Goal: Check status: Check status

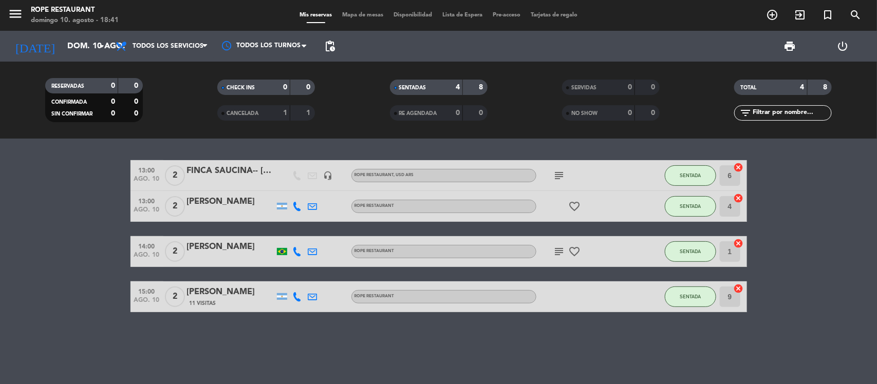
click at [214, 211] on div at bounding box center [230, 213] width 87 height 8
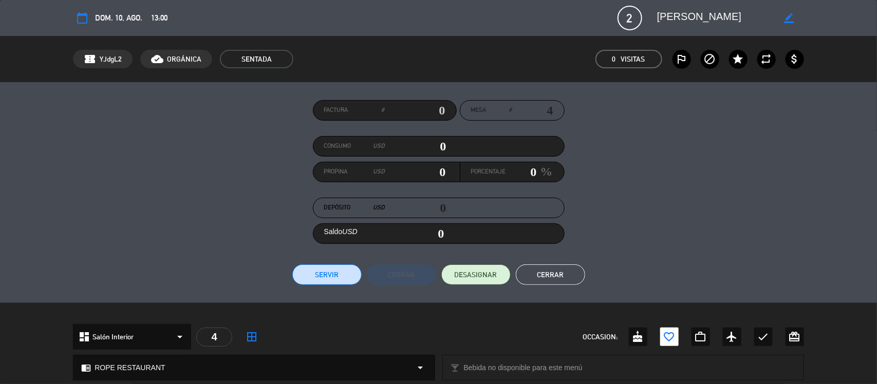
click at [217, 160] on div "Factura # Mesa # 4 Consumo USD 0 Propina USD 0 Porcentaje 0 % Depósito USD 0 Sa…" at bounding box center [438, 192] width 731 height 185
click at [562, 275] on button "Cerrar" at bounding box center [550, 274] width 69 height 21
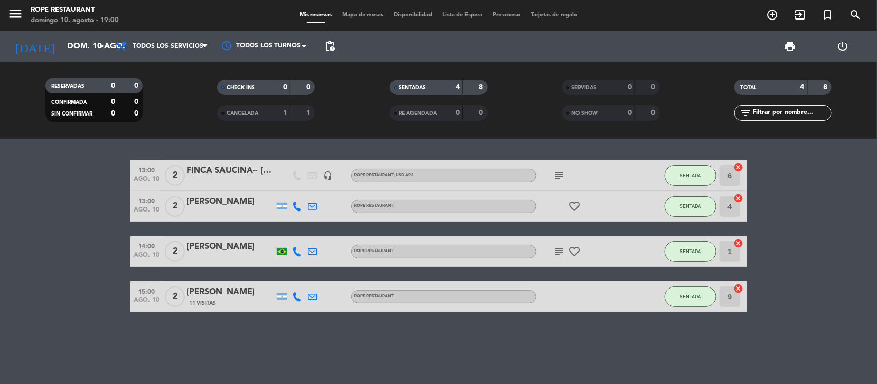
click at [82, 32] on div "[DATE] [DATE] arrow_drop_down" at bounding box center [59, 46] width 103 height 31
click at [83, 43] on input "dom. 10 ago." at bounding box center [116, 46] width 108 height 20
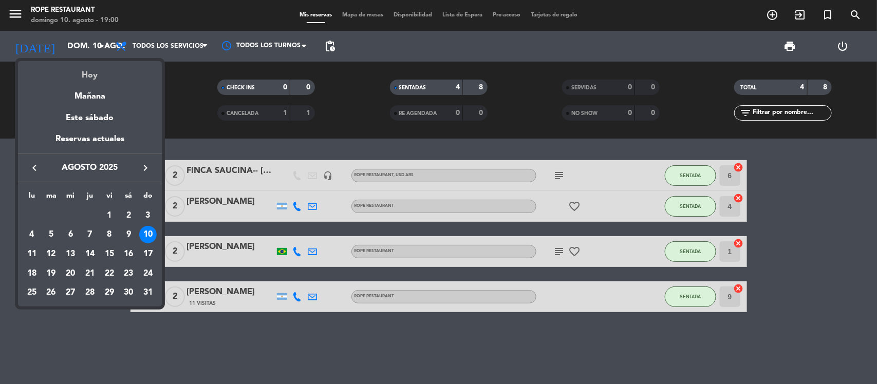
click at [90, 64] on div "Hoy" at bounding box center [90, 71] width 144 height 21
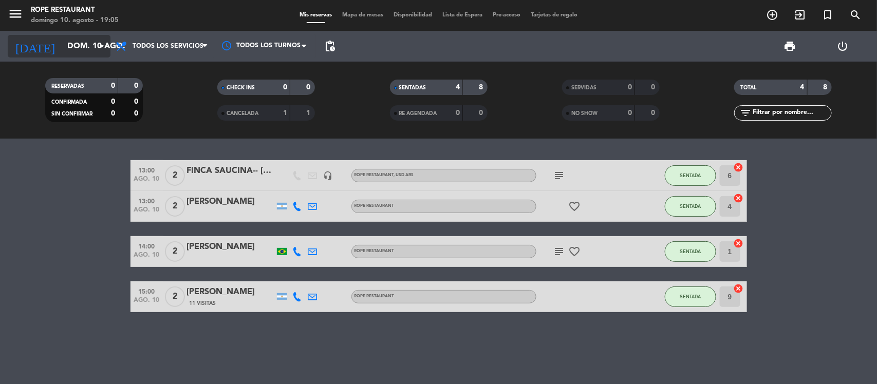
click at [62, 46] on input "dom. 10 ago." at bounding box center [116, 46] width 108 height 20
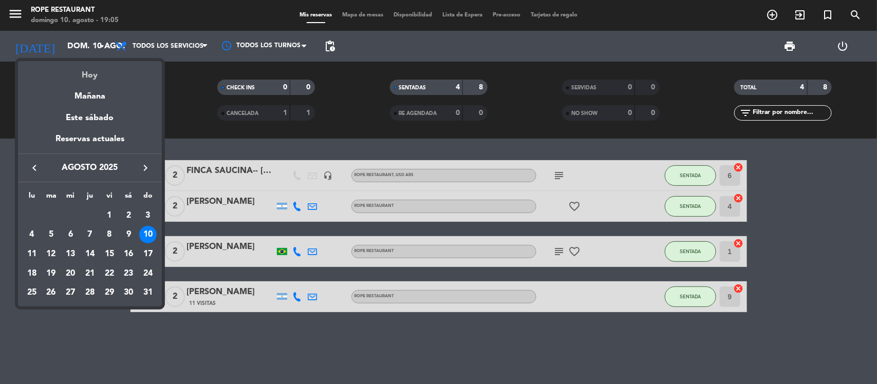
click at [80, 66] on div "Hoy" at bounding box center [90, 71] width 144 height 21
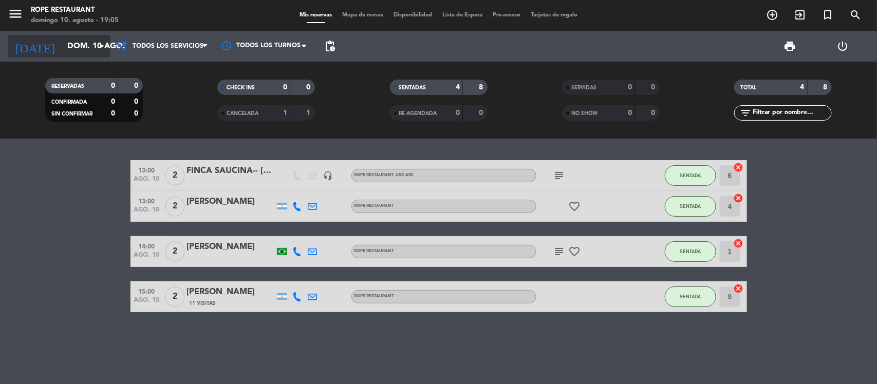
click at [75, 45] on input "dom. 10 ago." at bounding box center [116, 46] width 108 height 20
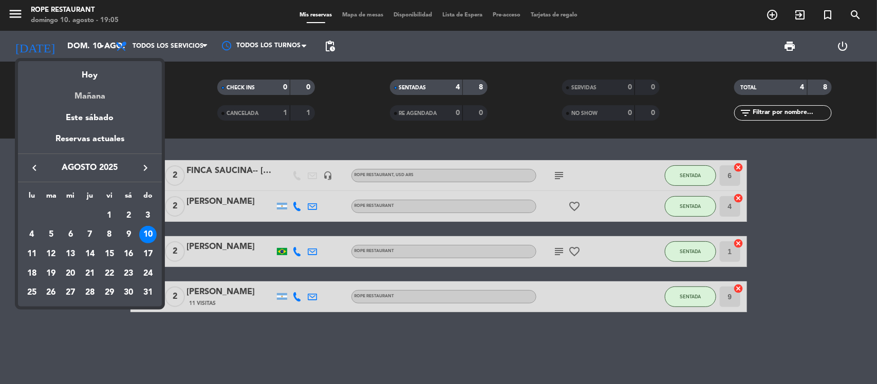
click at [99, 93] on div "Mañana" at bounding box center [90, 92] width 144 height 21
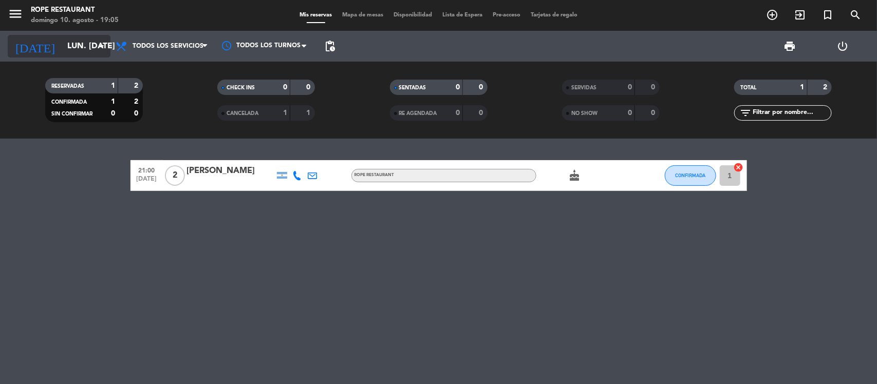
click at [85, 47] on input "lun. [DATE]" at bounding box center [116, 46] width 108 height 20
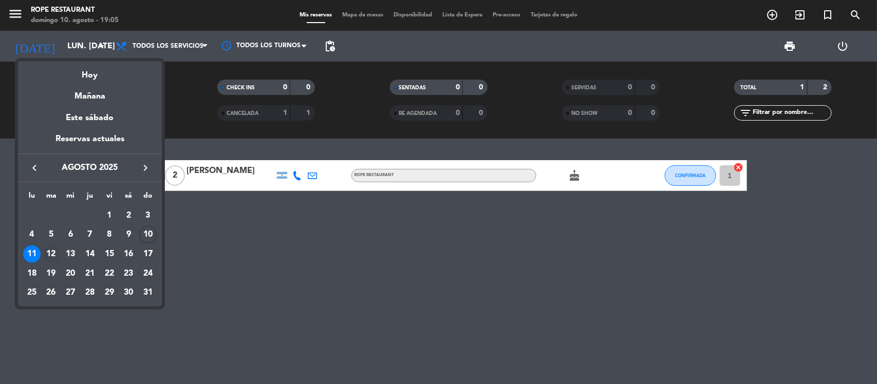
click at [47, 255] on div "12" at bounding box center [51, 253] width 17 height 17
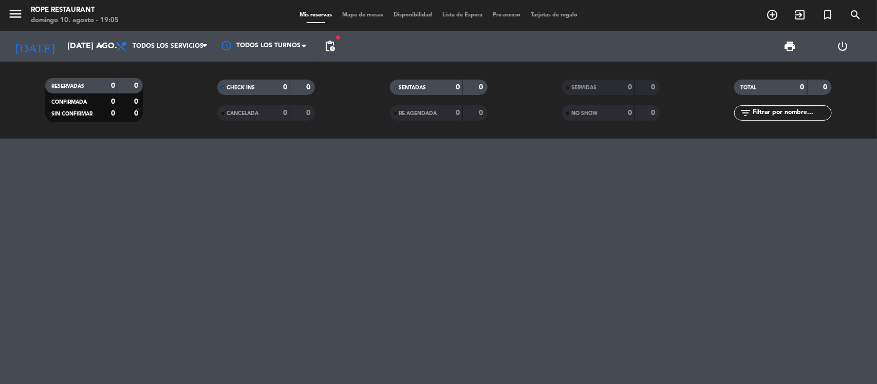
click at [319, 44] on span "pending_actions" at bounding box center [329, 46] width 21 height 21
click at [326, 45] on span "pending_actions" at bounding box center [330, 46] width 12 height 12
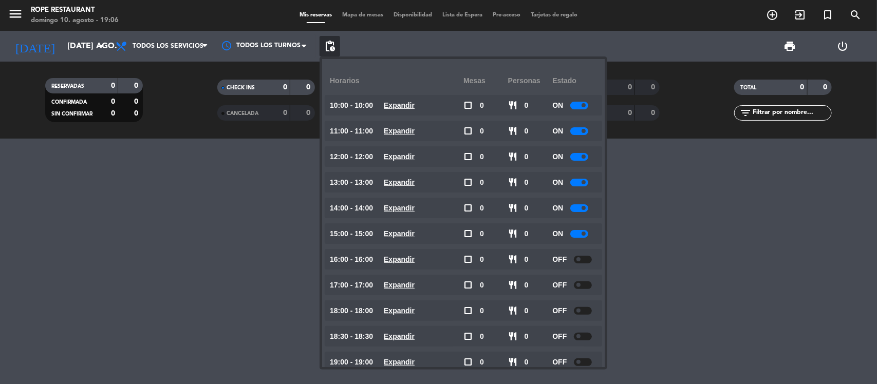
click at [409, 236] on u "Expandir" at bounding box center [399, 234] width 31 height 8
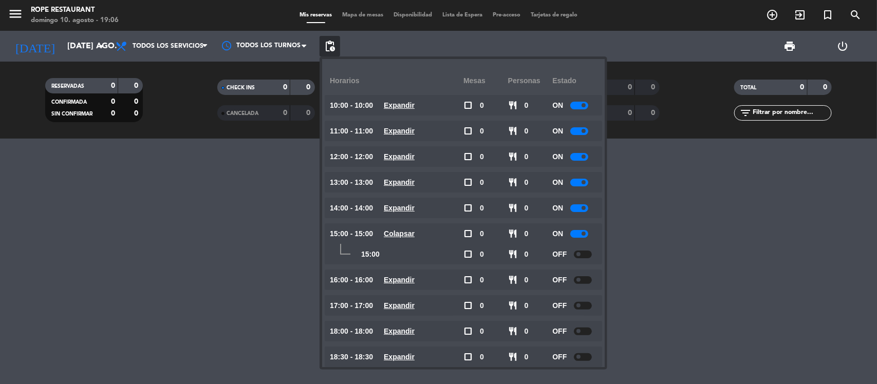
click at [412, 234] on u "Colapsar" at bounding box center [399, 234] width 31 height 8
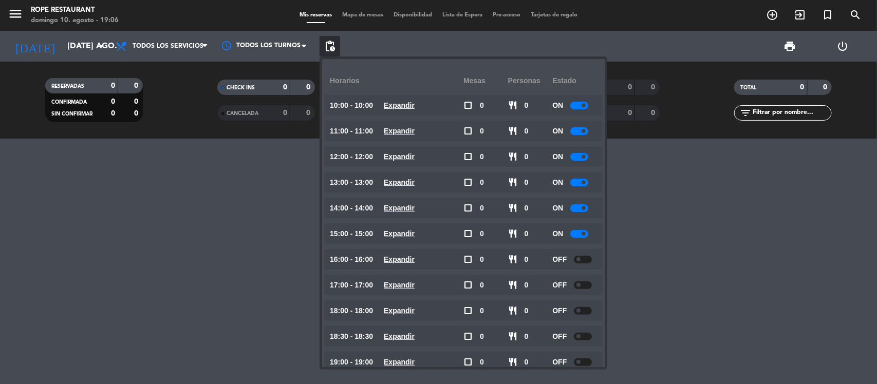
click at [411, 216] on div "14:00 - 14:00 Expandir" at bounding box center [397, 208] width 134 height 21
click at [410, 212] on span "Expandir" at bounding box center [399, 208] width 31 height 12
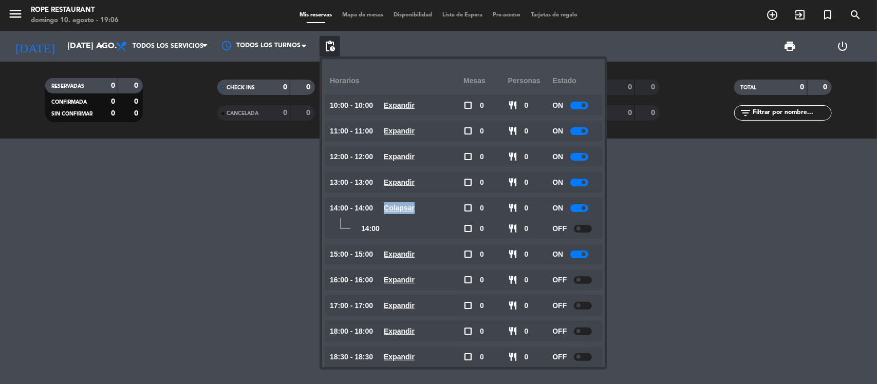
click at [410, 212] on span "Colapsar" at bounding box center [399, 208] width 31 height 12
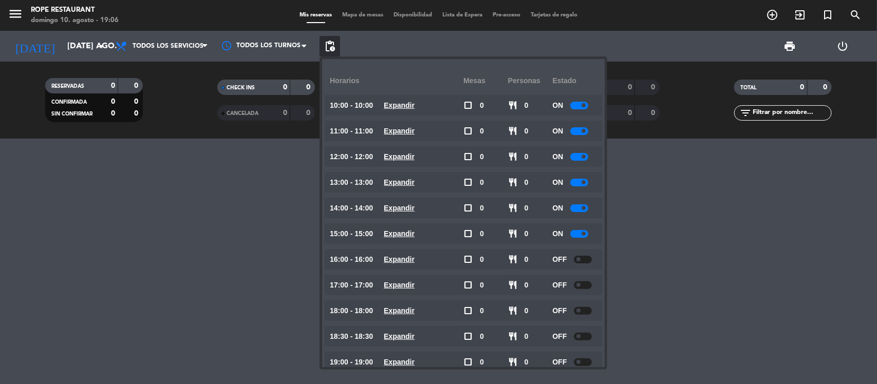
click at [216, 184] on div at bounding box center [438, 261] width 877 height 245
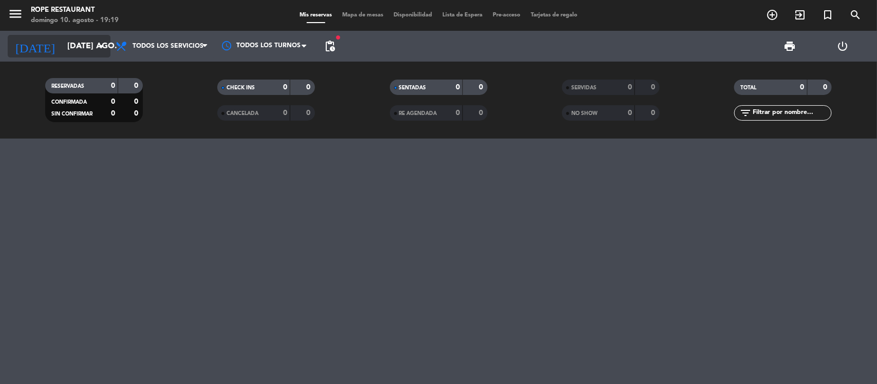
click at [62, 47] on input "[DATE] ago." at bounding box center [116, 46] width 108 height 20
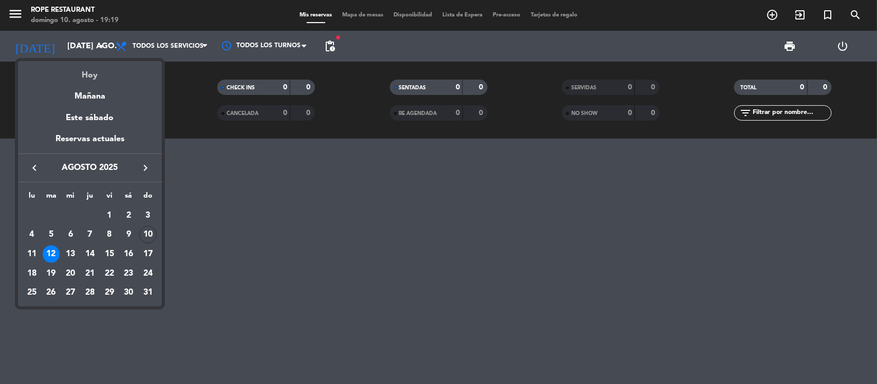
click at [74, 73] on div "Hoy" at bounding box center [90, 71] width 144 height 21
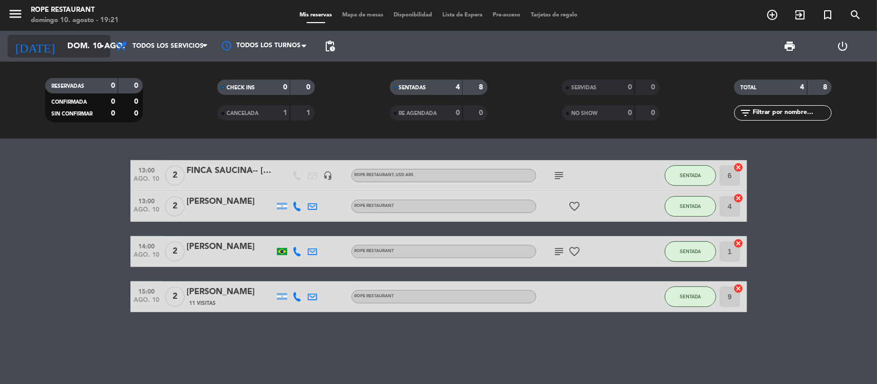
click at [77, 47] on input "dom. 10 ago." at bounding box center [116, 46] width 108 height 20
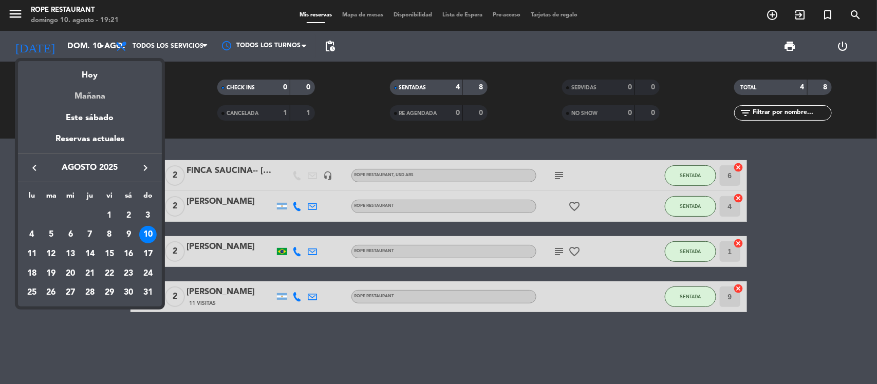
click at [99, 91] on div "Mañana" at bounding box center [90, 92] width 144 height 21
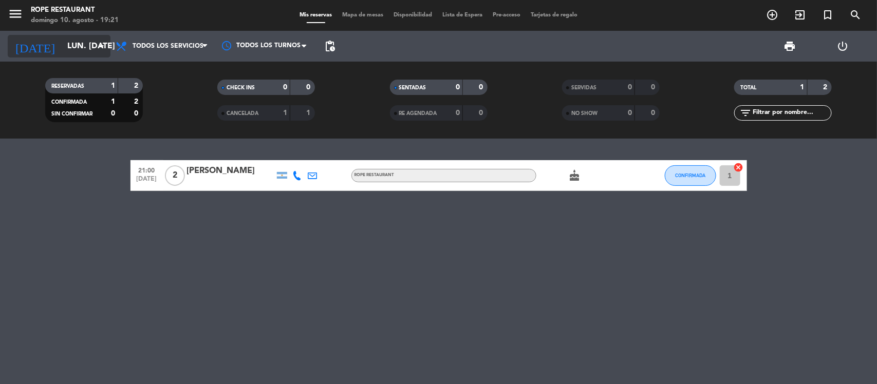
click at [83, 45] on input "lun. [DATE]" at bounding box center [116, 46] width 108 height 20
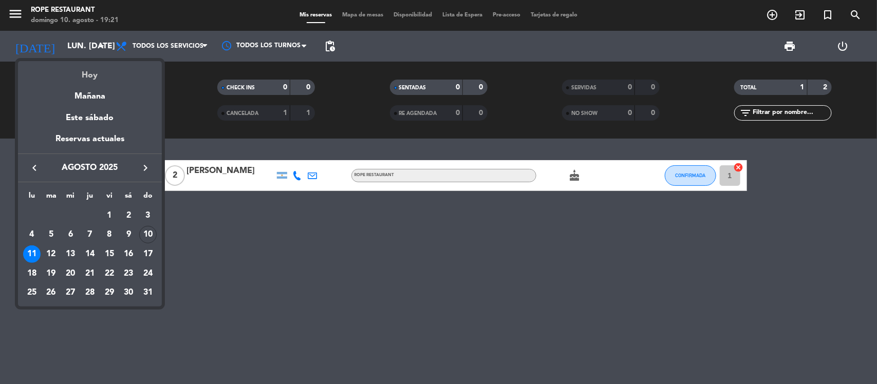
click at [90, 74] on div "Hoy" at bounding box center [90, 71] width 144 height 21
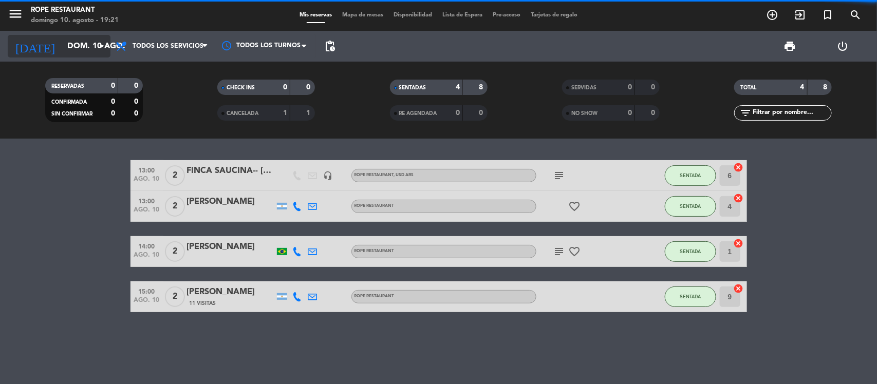
click at [85, 49] on input "dom. 10 ago." at bounding box center [116, 46] width 108 height 20
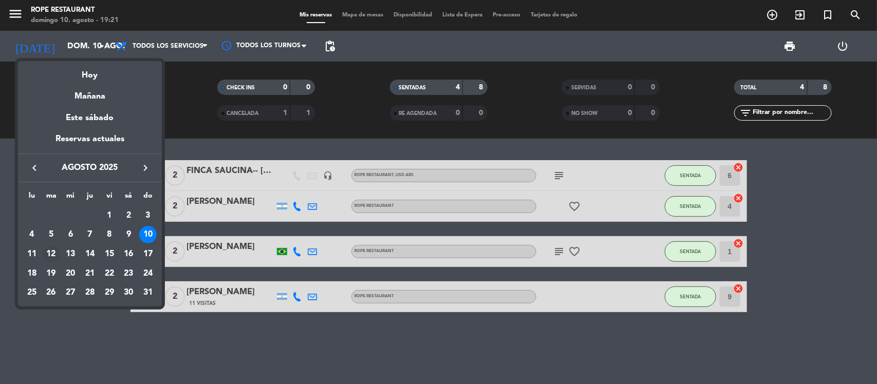
click at [54, 253] on div "12" at bounding box center [51, 253] width 17 height 17
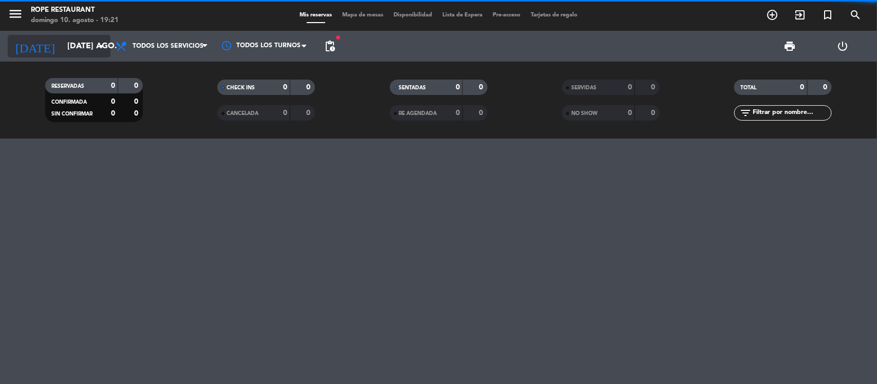
click at [67, 51] on input "[DATE] ago." at bounding box center [116, 46] width 108 height 20
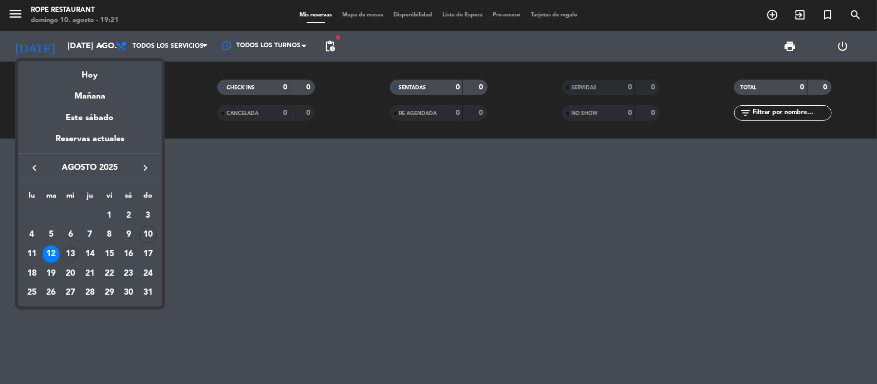
click at [72, 257] on div "13" at bounding box center [70, 253] width 17 height 17
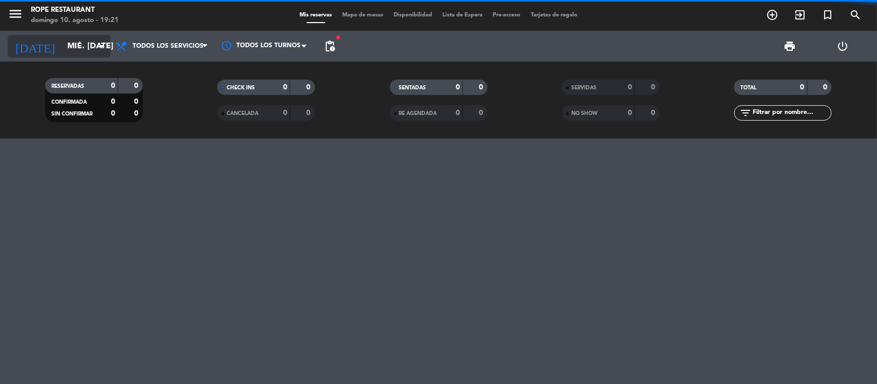
click at [83, 54] on input "mié. [DATE]" at bounding box center [116, 46] width 108 height 20
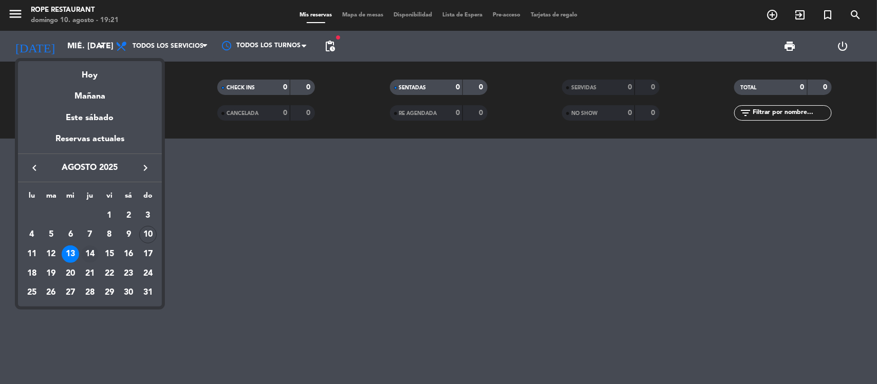
click at [86, 257] on div "14" at bounding box center [89, 253] width 17 height 17
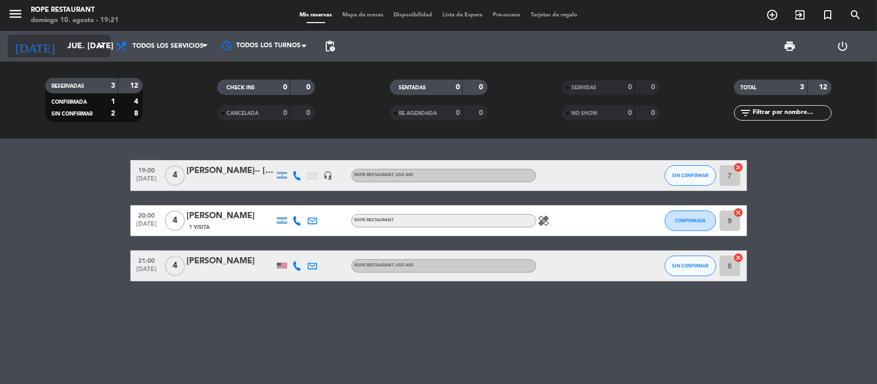
click at [73, 52] on input "jue. [DATE]" at bounding box center [116, 46] width 108 height 20
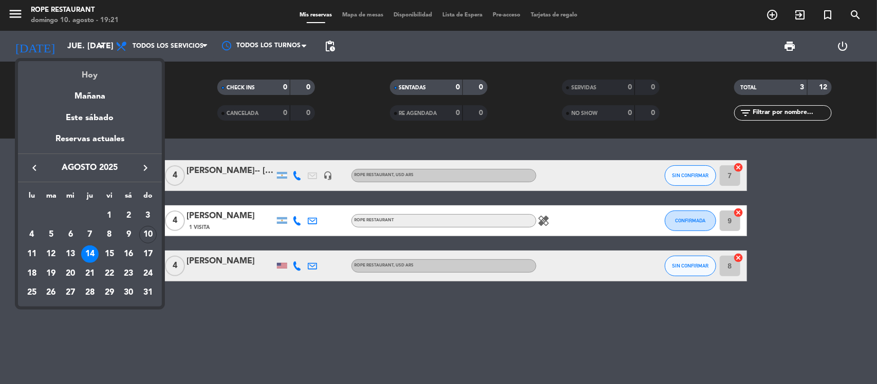
click at [73, 65] on div "Hoy" at bounding box center [90, 71] width 144 height 21
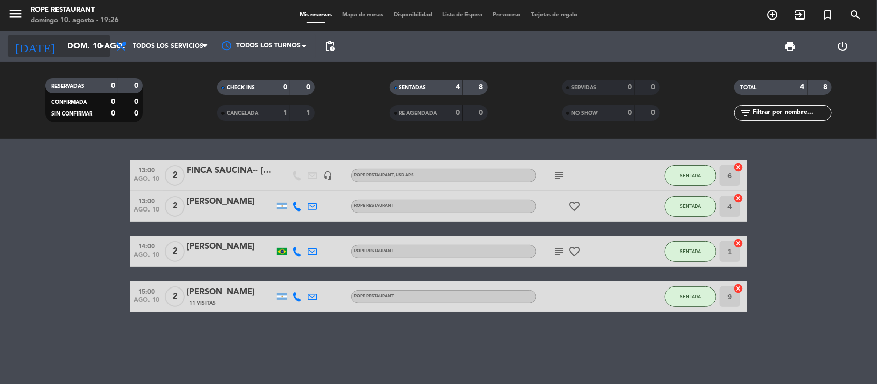
click at [54, 56] on div "[DATE] [DATE] arrow_drop_down" at bounding box center [59, 46] width 103 height 23
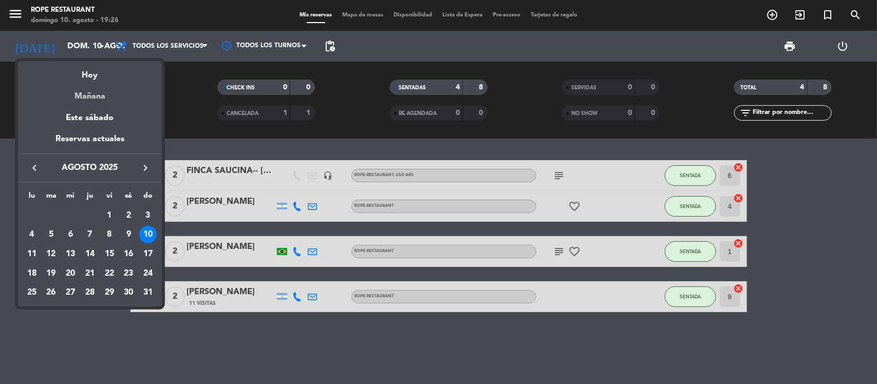
click at [68, 83] on div "Mañana" at bounding box center [90, 92] width 144 height 21
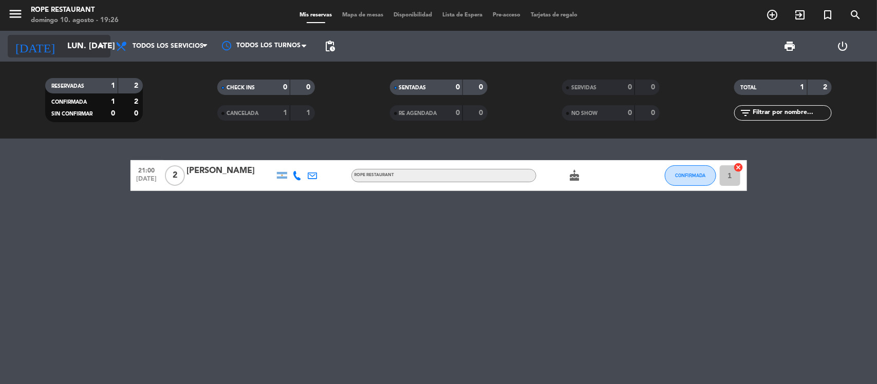
click at [64, 51] on input "lun. [DATE]" at bounding box center [116, 46] width 108 height 20
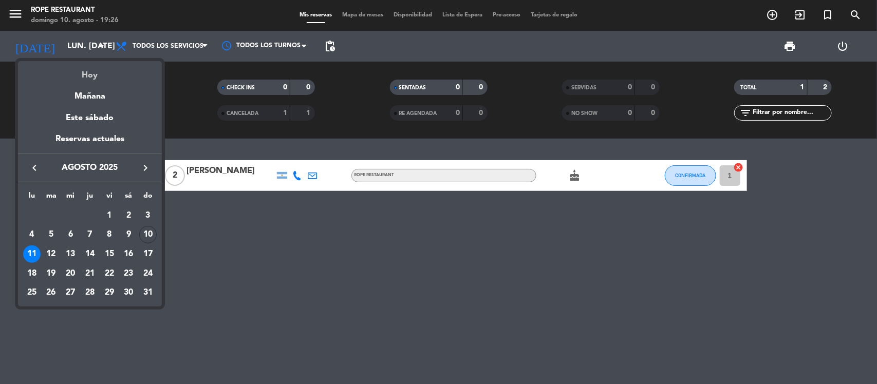
click at [73, 69] on div "Hoy" at bounding box center [90, 71] width 144 height 21
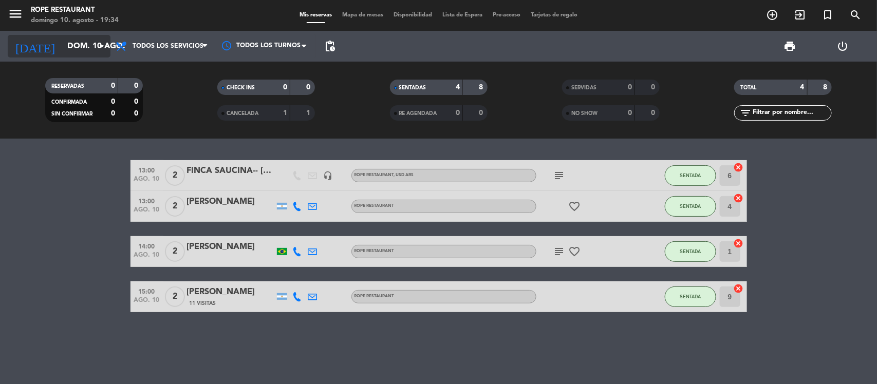
click at [83, 45] on input "dom. 10 ago." at bounding box center [116, 46] width 108 height 20
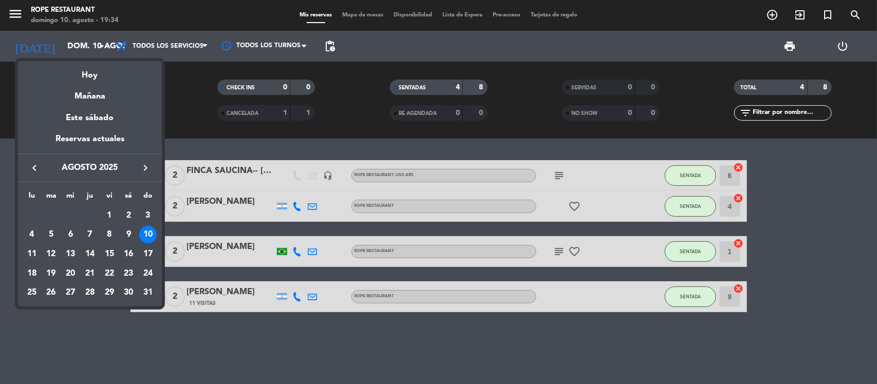
drag, startPoint x: 93, startPoint y: 93, endPoint x: 163, endPoint y: 99, distance: 70.1
click at [93, 93] on div "Mañana" at bounding box center [90, 92] width 144 height 21
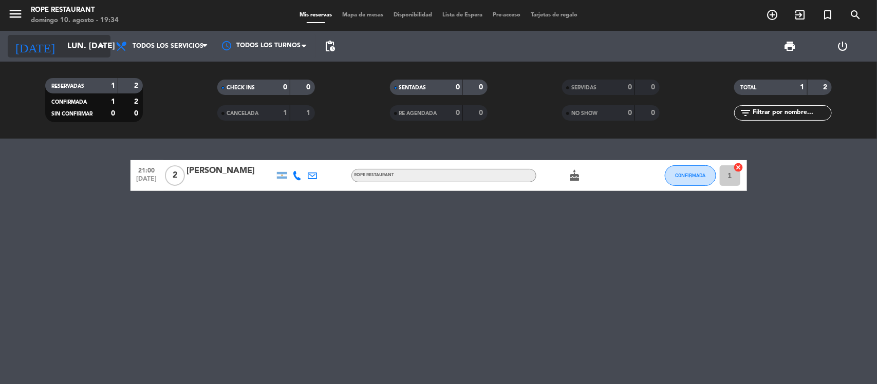
click at [62, 36] on input "lun. [DATE]" at bounding box center [116, 46] width 108 height 20
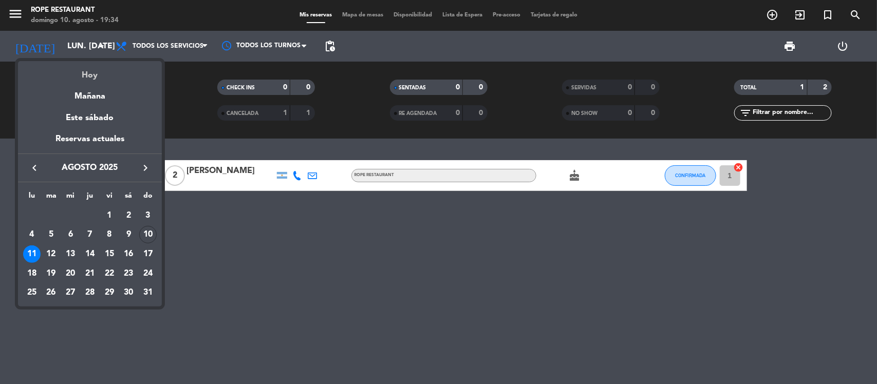
click at [65, 68] on div "Hoy" at bounding box center [90, 71] width 144 height 21
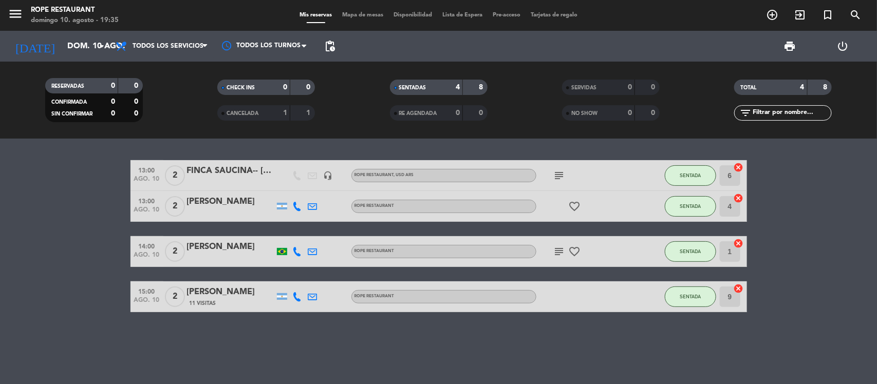
click at [8, 198] on bookings-row "13:00 [DATE] 2 FINCA SAUCINA-- [PERSON_NAME] headset_mic ROPE RESTAURANT , USD …" at bounding box center [438, 236] width 877 height 152
drag, startPoint x: 68, startPoint y: 160, endPoint x: 617, endPoint y: 371, distance: 588.1
click at [617, 371] on div "13:00 [DATE] 2 FINCA SAUCINA-- [PERSON_NAME] headset_mic ROPE RESTAURANT , USD …" at bounding box center [438, 261] width 877 height 245
click at [615, 367] on div "13:00 [DATE] 2 FINCA SAUCINA-- [PERSON_NAME] headset_mic ROPE RESTAURANT , USD …" at bounding box center [438, 261] width 877 height 245
drag, startPoint x: 606, startPoint y: 365, endPoint x: 119, endPoint y: 207, distance: 512.3
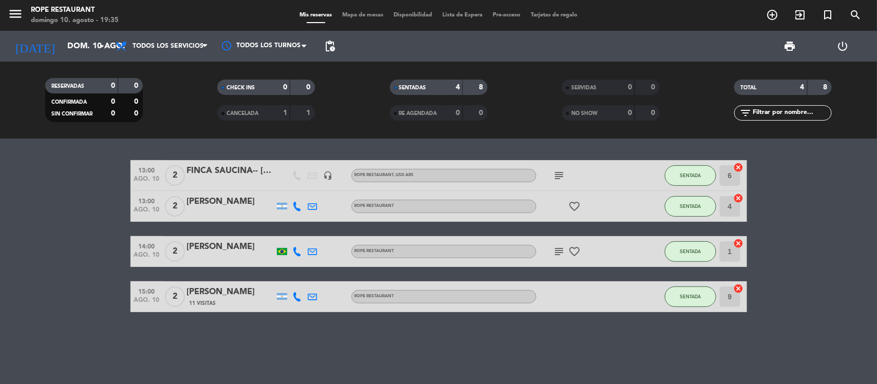
click at [119, 207] on div "13:00 [DATE] 2 FINCA SAUCINA-- [PERSON_NAME] headset_mic ROPE RESTAURANT , USD …" at bounding box center [438, 261] width 877 height 245
click at [85, 206] on bookings-row "13:00 [DATE] 2 FINCA SAUCINA-- [PERSON_NAME] headset_mic ROPE RESTAURANT , USD …" at bounding box center [438, 236] width 877 height 152
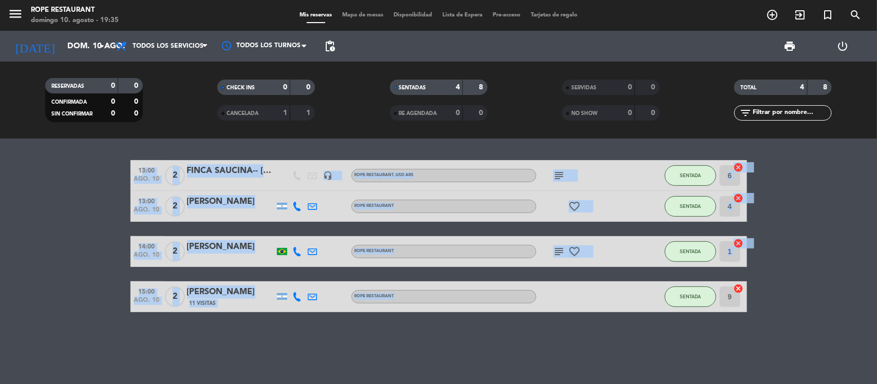
drag, startPoint x: 88, startPoint y: 184, endPoint x: 719, endPoint y: 311, distance: 643.7
click at [719, 311] on bookings-row "13:00 [DATE] 2 FINCA SAUCINA-- [PERSON_NAME] headset_mic ROPE RESTAURANT , USD …" at bounding box center [438, 236] width 877 height 152
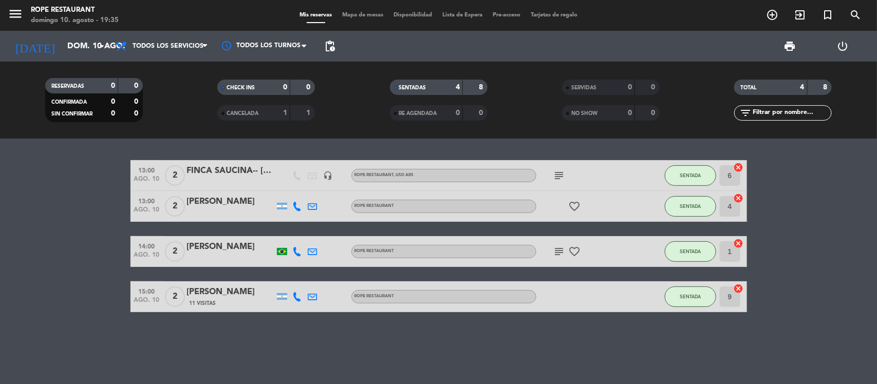
click at [771, 293] on bookings-row "13:00 [DATE] 2 FINCA SAUCINA-- [PERSON_NAME] headset_mic ROPE RESTAURANT , USD …" at bounding box center [438, 236] width 877 height 152
drag, startPoint x: 785, startPoint y: 293, endPoint x: 726, endPoint y: 330, distance: 69.4
click at [726, 330] on div "13:00 [DATE] 2 FINCA SAUCINA-- [PERSON_NAME] headset_mic ROPE RESTAURANT , USD …" at bounding box center [438, 261] width 877 height 245
click at [87, 53] on input "dom. 10 ago." at bounding box center [116, 46] width 108 height 20
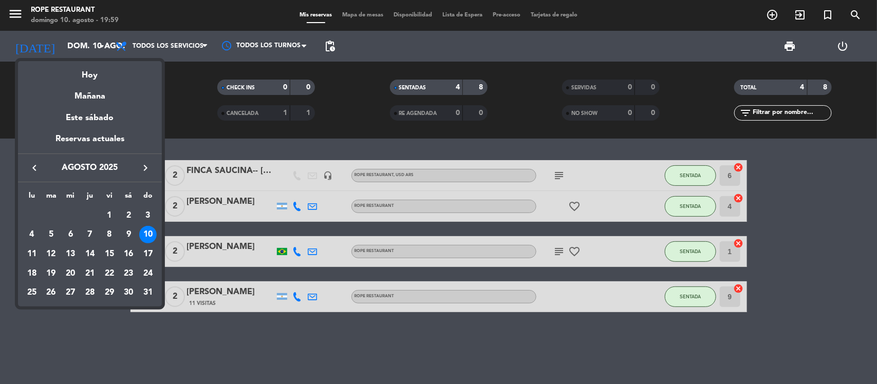
click at [81, 88] on div "Mañana" at bounding box center [90, 92] width 144 height 21
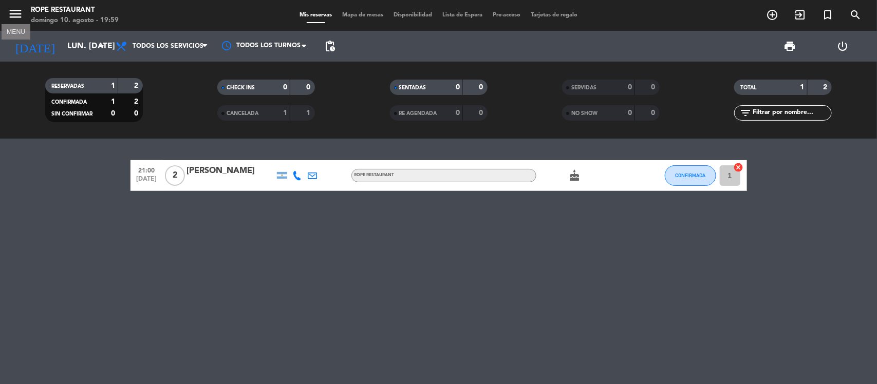
click at [13, 19] on icon "menu" at bounding box center [15, 13] width 15 height 15
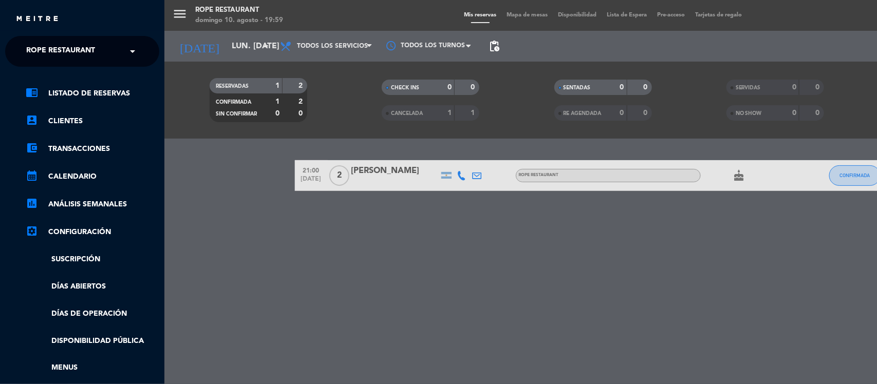
click at [78, 60] on span "Rope restaurant" at bounding box center [60, 52] width 69 height 22
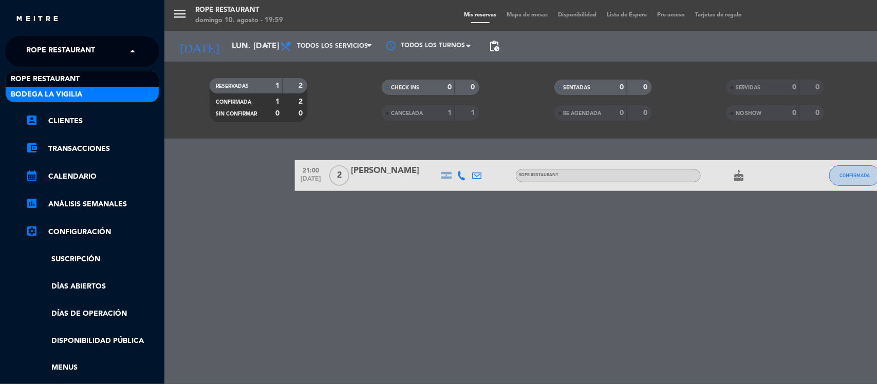
click at [82, 88] on div "Bodega La Vigilia" at bounding box center [82, 94] width 153 height 15
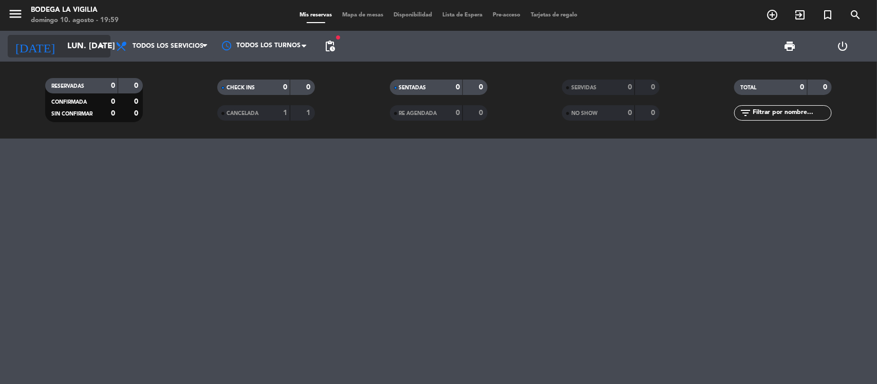
click at [72, 36] on input "lun. [DATE]" at bounding box center [116, 46] width 108 height 20
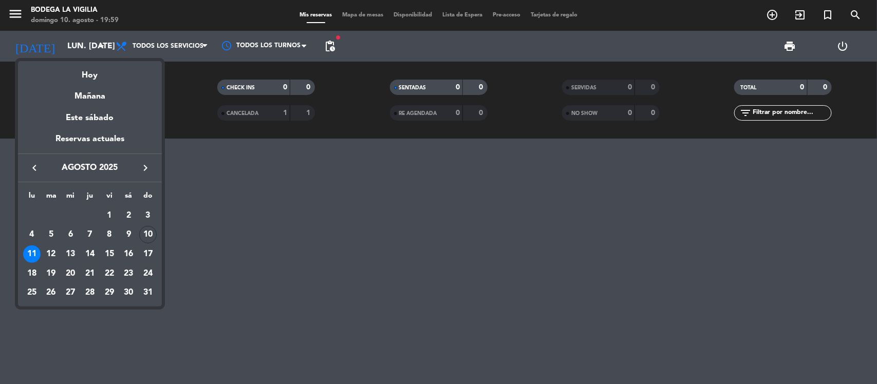
drag, startPoint x: 223, startPoint y: 158, endPoint x: 250, endPoint y: 131, distance: 37.8
click at [224, 158] on div at bounding box center [438, 192] width 877 height 384
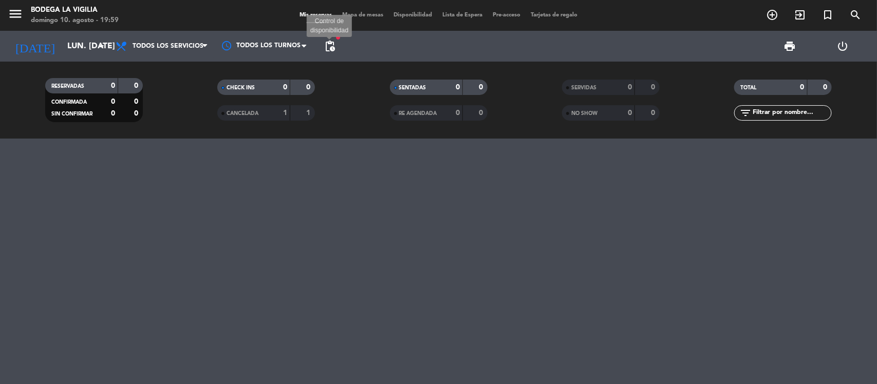
click at [332, 44] on span "pending_actions" at bounding box center [330, 46] width 12 height 12
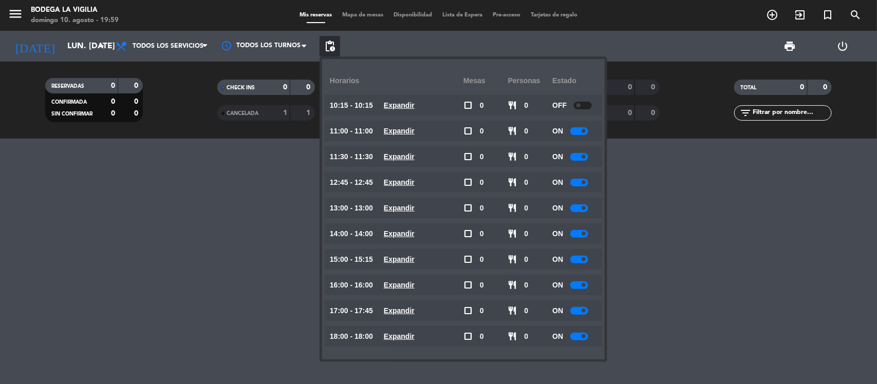
click at [332, 44] on span "pending_actions" at bounding box center [330, 46] width 12 height 12
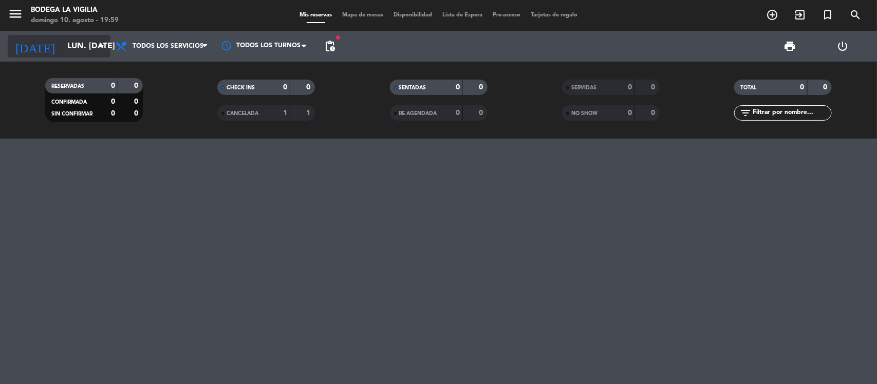
click at [67, 44] on input "lun. [DATE]" at bounding box center [116, 46] width 108 height 20
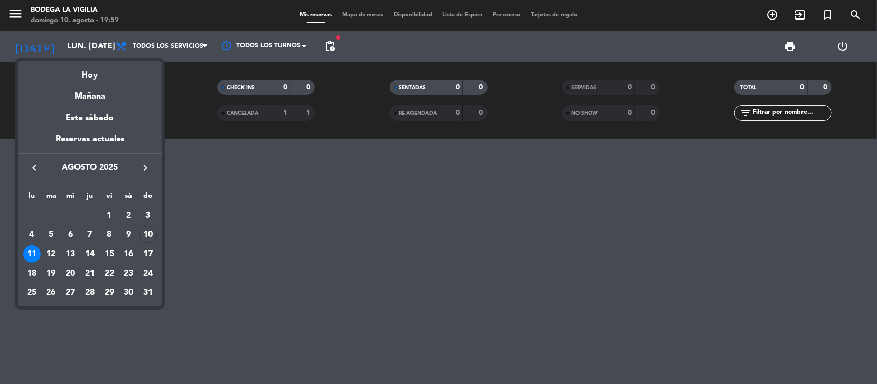
click at [28, 29] on div at bounding box center [438, 192] width 877 height 384
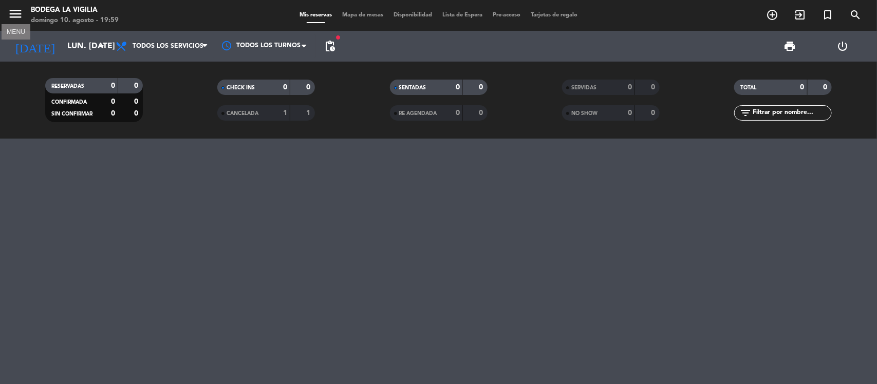
click at [22, 18] on icon "menu" at bounding box center [15, 13] width 15 height 15
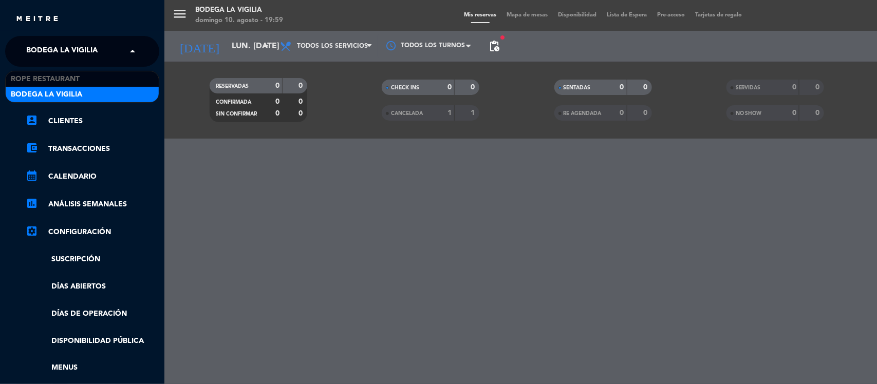
drag, startPoint x: 85, startPoint y: 51, endPoint x: 98, endPoint y: 57, distance: 13.6
click at [86, 52] on span "Bodega La Vigilia" at bounding box center [61, 52] width 71 height 22
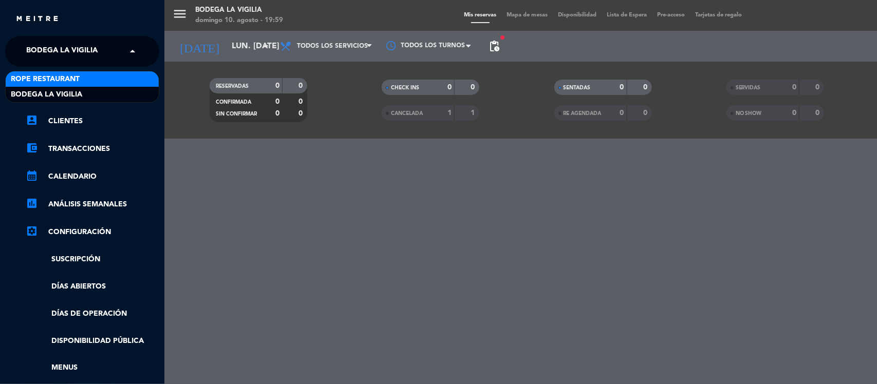
click at [111, 75] on div "Rope restaurant" at bounding box center [82, 78] width 153 height 15
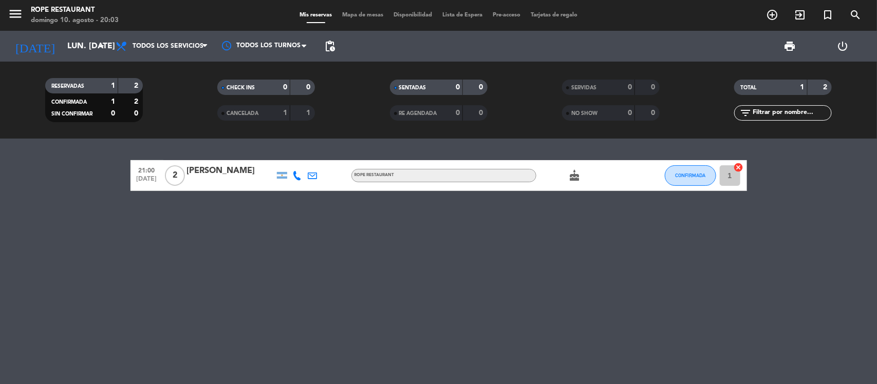
drag, startPoint x: 107, startPoint y: 162, endPoint x: 21, endPoint y: 213, distance: 100.1
click at [21, 213] on div "21:00 [DATE] 2 [PERSON_NAME] Merello ROPE RESTAURANT cake CONFIRMADA 1 cancel" at bounding box center [438, 261] width 877 height 245
drag, startPoint x: 74, startPoint y: 156, endPoint x: 721, endPoint y: 277, distance: 658.4
click at [715, 277] on div "21:00 [DATE] 2 [PERSON_NAME] Merello ROPE RESTAURANT cake CONFIRMADA 1 cancel" at bounding box center [438, 261] width 877 height 245
click at [728, 275] on div "21:00 [DATE] 2 [PERSON_NAME] Merello ROPE RESTAURANT cake CONFIRMADA 1 cancel" at bounding box center [438, 261] width 877 height 245
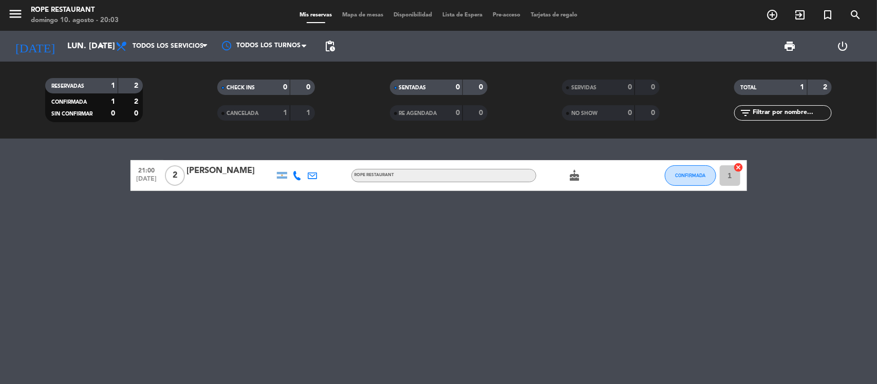
drag, startPoint x: 761, startPoint y: 262, endPoint x: 0, endPoint y: 201, distance: 763.0
click at [0, 201] on div "21:00 [DATE] 2 [PERSON_NAME] Merello ROPE RESTAURANT cake CONFIRMADA 1 cancel" at bounding box center [438, 261] width 877 height 245
drag, startPoint x: 45, startPoint y: 142, endPoint x: 876, endPoint y: 301, distance: 846.0
click at [876, 301] on div "21:00 [DATE] 2 [PERSON_NAME] Merello ROPE RESTAURANT cake CONFIRMADA 1 cancel" at bounding box center [438, 261] width 877 height 245
click at [769, 240] on div "21:00 [DATE] 2 [PERSON_NAME] Merello ROPE RESTAURANT cake CONFIRMADA 1 cancel" at bounding box center [438, 261] width 877 height 245
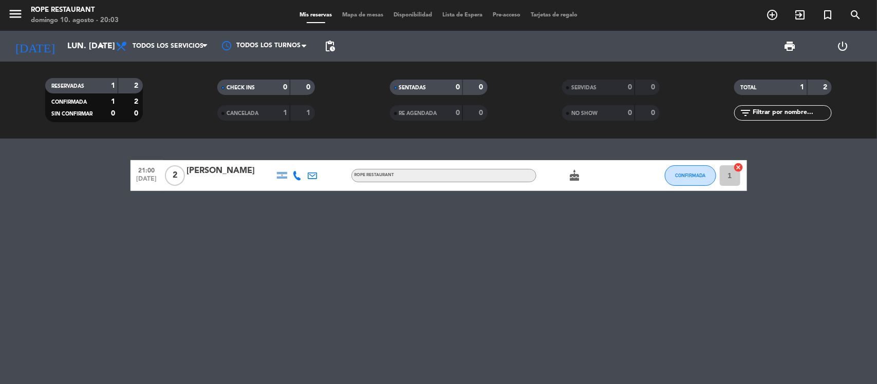
drag, startPoint x: 149, startPoint y: 198, endPoint x: 829, endPoint y: 259, distance: 682.7
click at [829, 259] on div "21:00 [DATE] 2 [PERSON_NAME] Merello ROPE RESTAURANT cake CONFIRMADA 1 cancel" at bounding box center [438, 261] width 877 height 245
click at [756, 257] on div "21:00 [DATE] 2 [PERSON_NAME] Merello ROPE RESTAURANT cake CONFIRMADA 1 cancel" at bounding box center [438, 261] width 877 height 245
drag, startPoint x: 22, startPoint y: 155, endPoint x: 730, endPoint y: 199, distance: 709.0
click at [730, 199] on div "21:00 [DATE] 2 [PERSON_NAME] Merello ROPE RESTAURANT cake CONFIRMADA 1 cancel" at bounding box center [438, 261] width 877 height 245
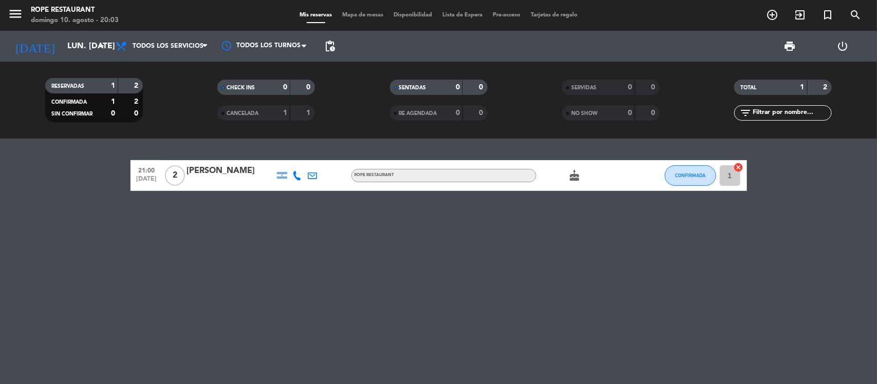
click at [622, 239] on div "21:00 [DATE] 2 [PERSON_NAME] Merello ROPE RESTAURANT cake CONFIRMADA 1 cancel" at bounding box center [438, 261] width 877 height 245
click at [576, 179] on icon "cake" at bounding box center [574, 175] width 12 height 12
click at [576, 236] on div "21:00 [DATE] 2 [PERSON_NAME] ROPE RESTAURANT cake CUMPLEAÑOS CONFIRMADA 1 cancel" at bounding box center [438, 261] width 877 height 245
click at [583, 171] on div "cake" at bounding box center [582, 175] width 92 height 30
click at [563, 174] on div "cake" at bounding box center [582, 175] width 92 height 30
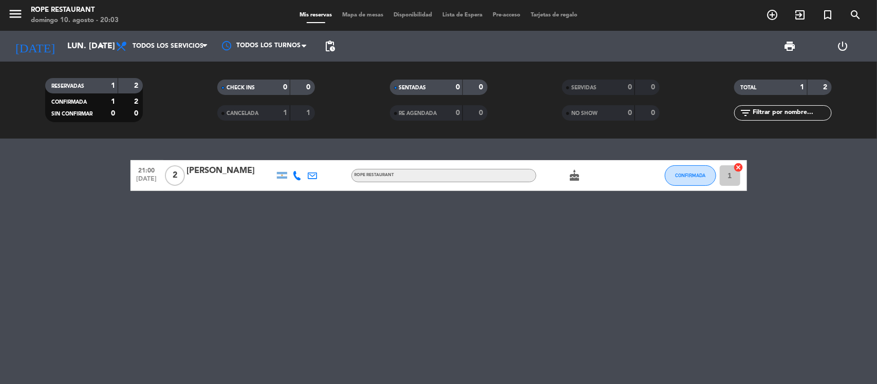
drag, startPoint x: 311, startPoint y: 214, endPoint x: 851, endPoint y: 332, distance: 552.4
click at [848, 330] on div "21:00 [DATE] 2 [PERSON_NAME] Merello ROPE RESTAURANT cake CONFIRMADA 1 cancel" at bounding box center [438, 261] width 877 height 245
click at [851, 332] on div "21:00 [DATE] 2 [PERSON_NAME] Merello ROPE RESTAURANT cake CONFIRMADA 1 cancel" at bounding box center [438, 261] width 877 height 245
click at [714, 306] on div "21:00 [DATE] 2 [PERSON_NAME] Merello ROPE RESTAURANT cake CONFIRMADA 1 cancel" at bounding box center [438, 261] width 877 height 245
click at [86, 225] on div "21:00 [DATE] 2 [PERSON_NAME] Merello ROPE RESTAURANT cake CONFIRMADA 1 cancel" at bounding box center [438, 261] width 877 height 245
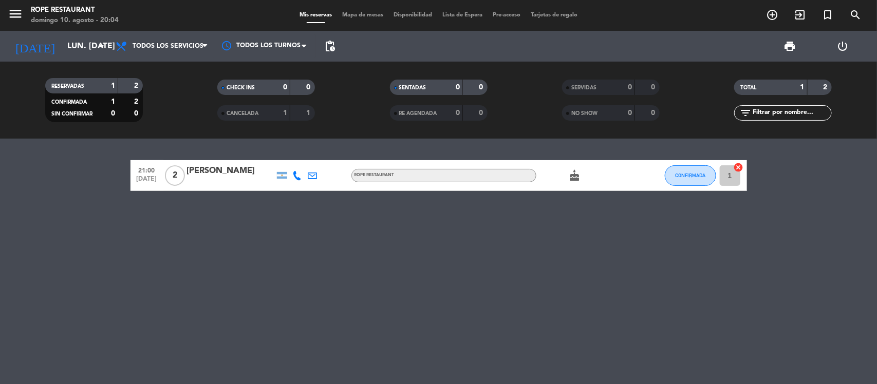
click at [69, 60] on div "[DATE] lun. [DATE] arrow_drop_down" at bounding box center [59, 46] width 103 height 31
click at [73, 45] on input "lun. [DATE]" at bounding box center [116, 46] width 108 height 20
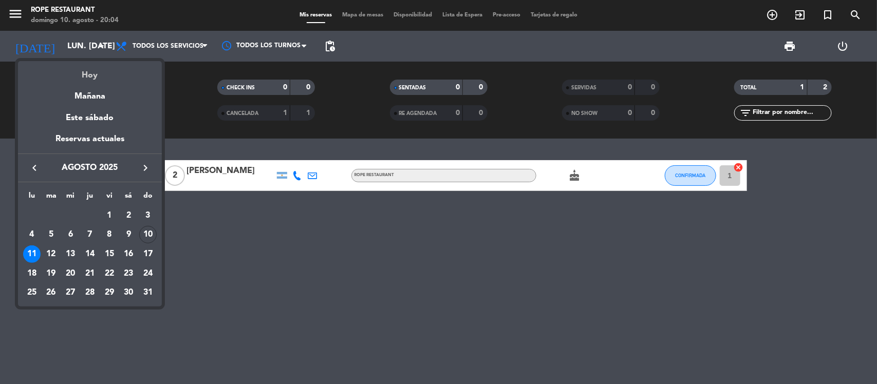
click at [79, 68] on div "Hoy" at bounding box center [90, 71] width 144 height 21
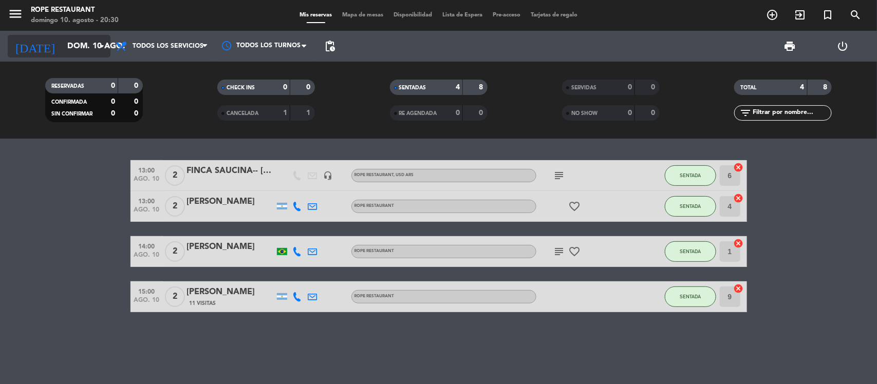
click at [57, 58] on div "[DATE] [DATE] arrow_drop_down" at bounding box center [59, 46] width 103 height 31
click at [62, 49] on input "dom. 10 ago." at bounding box center [116, 46] width 108 height 20
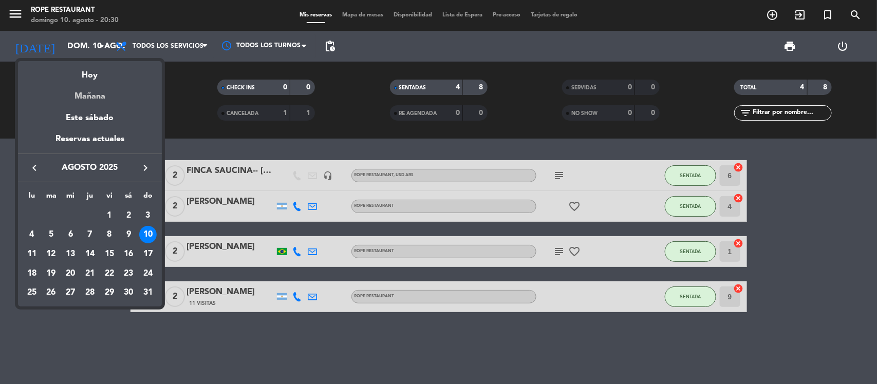
click at [58, 99] on div "Mañana" at bounding box center [90, 92] width 144 height 21
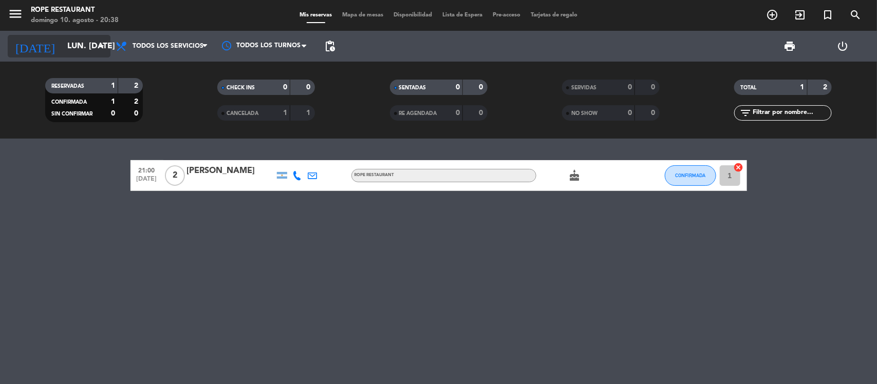
click at [73, 51] on input "lun. [DATE]" at bounding box center [116, 46] width 108 height 20
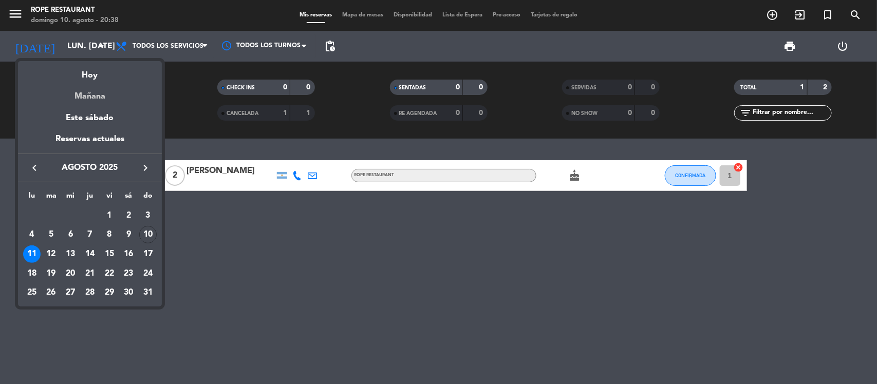
click at [95, 97] on div "Mañana" at bounding box center [90, 92] width 144 height 21
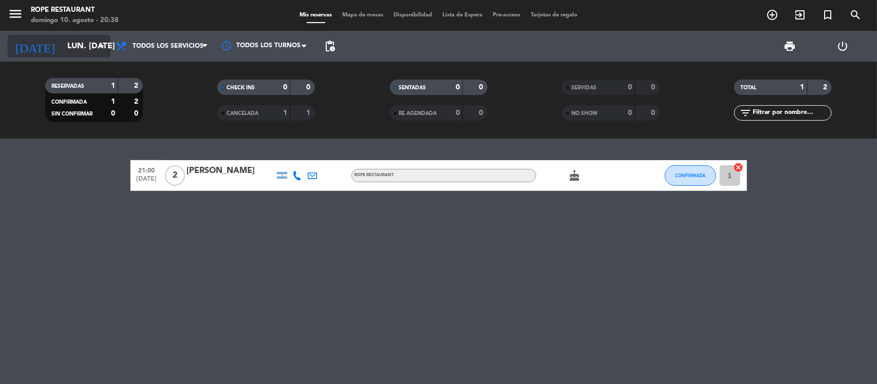
click at [81, 55] on input "lun. [DATE]" at bounding box center [116, 46] width 108 height 20
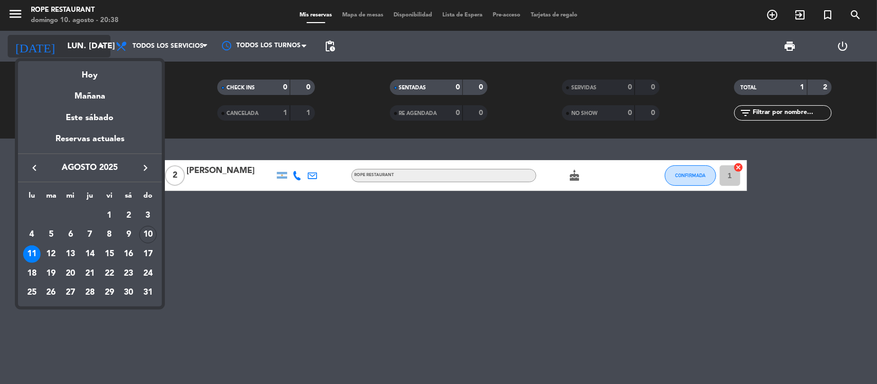
click at [83, 72] on div "Hoy" at bounding box center [90, 71] width 144 height 21
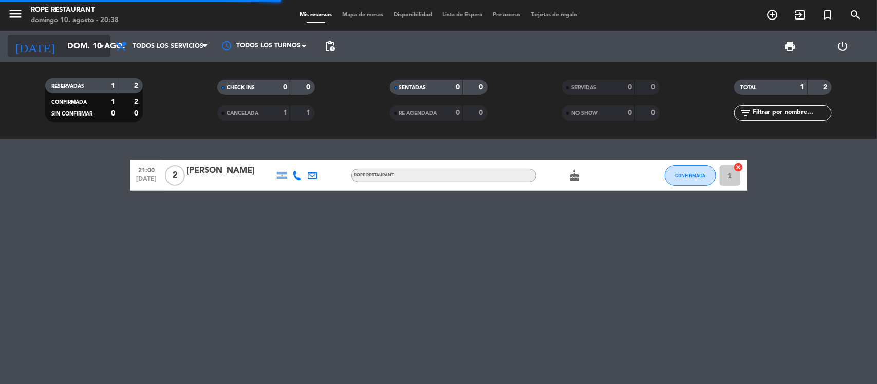
click at [83, 54] on input "dom. 10 ago." at bounding box center [116, 46] width 108 height 20
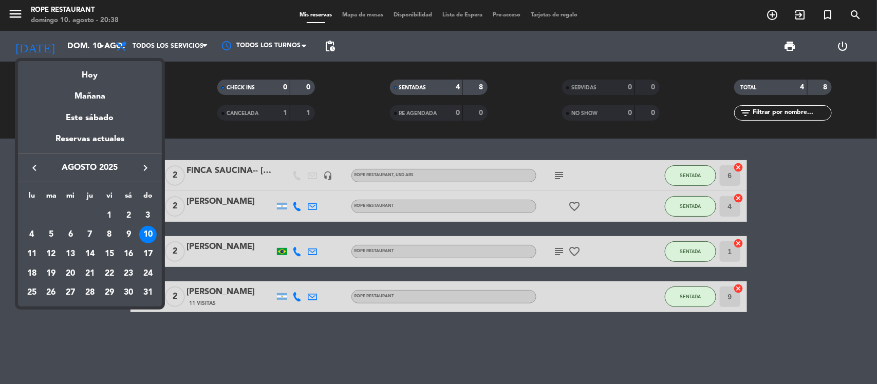
click at [108, 101] on div "Mañana" at bounding box center [90, 92] width 144 height 21
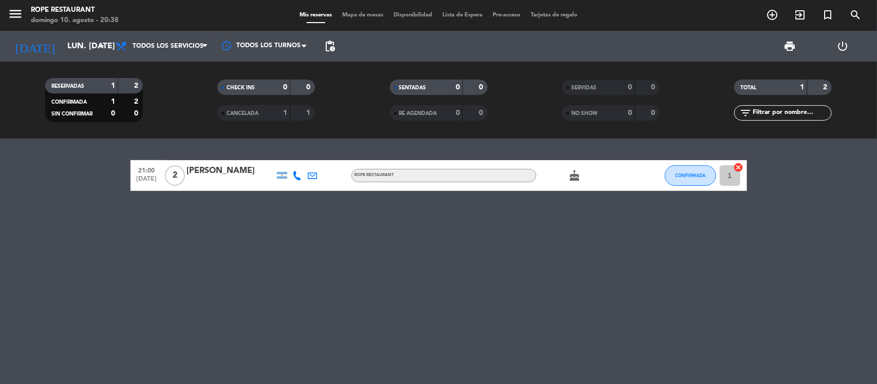
click at [575, 180] on icon "cake" at bounding box center [574, 175] width 12 height 12
click at [575, 203] on div "21:00 [DATE] 2 [PERSON_NAME] ROPE RESTAURANT cake CUMPLEAÑOS CONFIRMADA 1 cancel" at bounding box center [438, 261] width 877 height 245
click at [67, 44] on input "lun. [DATE]" at bounding box center [116, 46] width 108 height 20
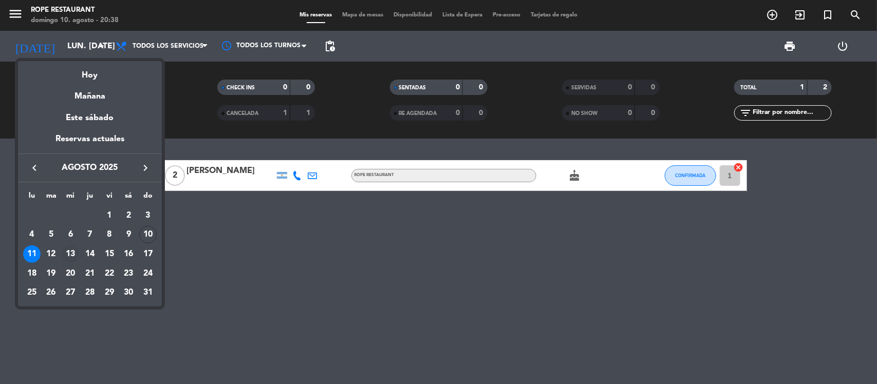
click at [70, 255] on div "13" at bounding box center [70, 253] width 17 height 17
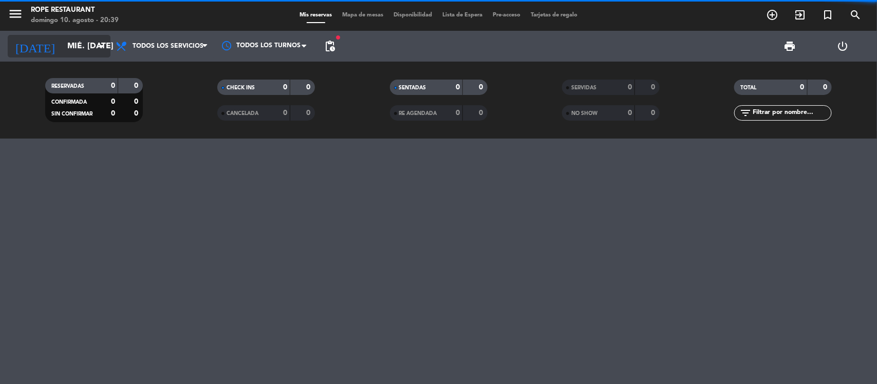
click at [73, 56] on div "[DATE] mié. [DATE] arrow_drop_down" at bounding box center [59, 46] width 103 height 23
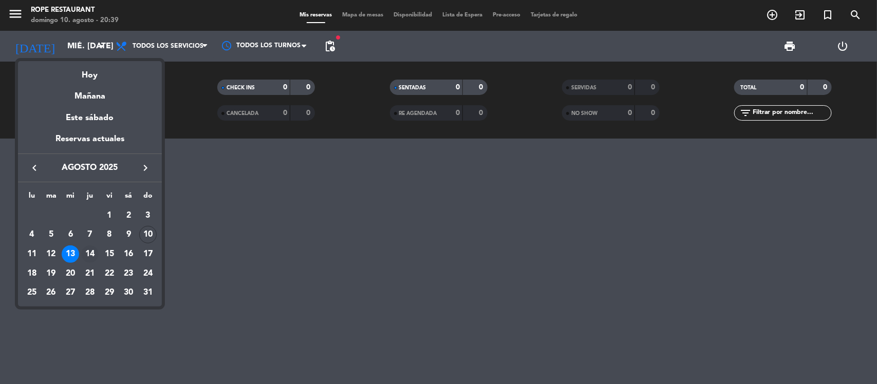
click at [96, 252] on div "14" at bounding box center [89, 253] width 17 height 17
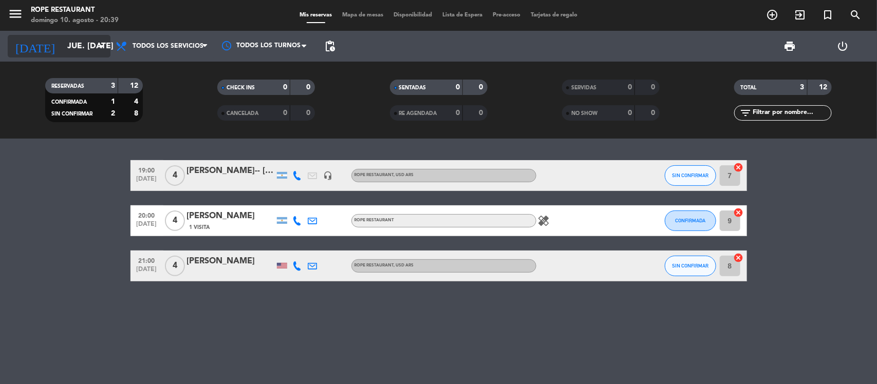
click at [62, 41] on input "jue. [DATE]" at bounding box center [116, 46] width 108 height 20
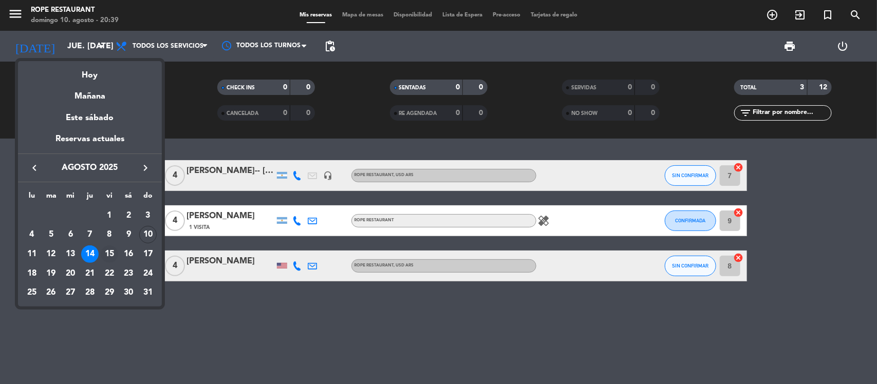
click at [106, 252] on div "15" at bounding box center [109, 253] width 17 height 17
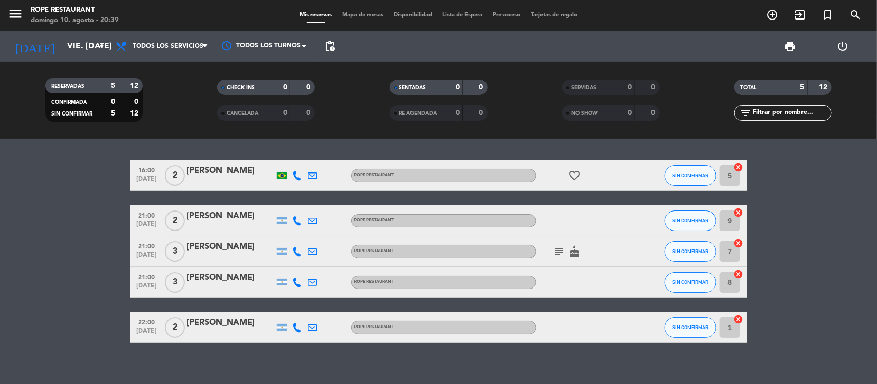
click at [296, 332] on icon at bounding box center [297, 327] width 9 height 9
click at [313, 329] on icon at bounding box center [312, 327] width 9 height 9
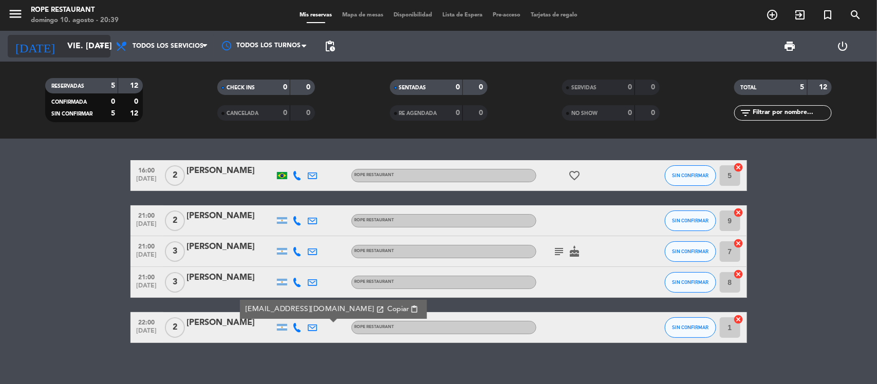
click at [58, 35] on div "[DATE] vie. [DATE] arrow_drop_down" at bounding box center [59, 46] width 103 height 23
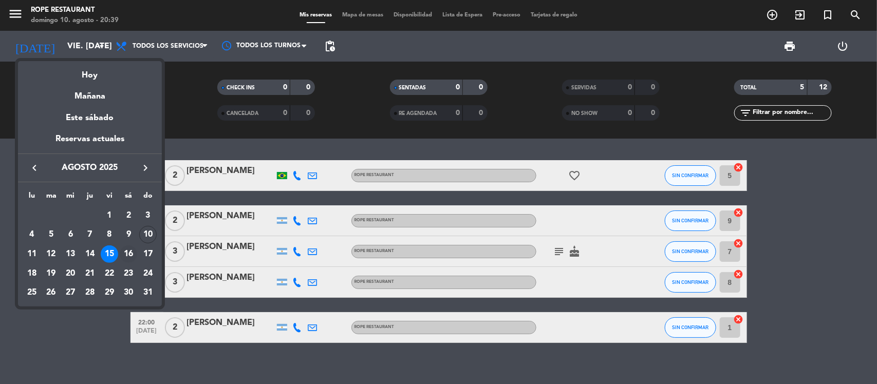
click at [126, 262] on div "16" at bounding box center [128, 253] width 17 height 17
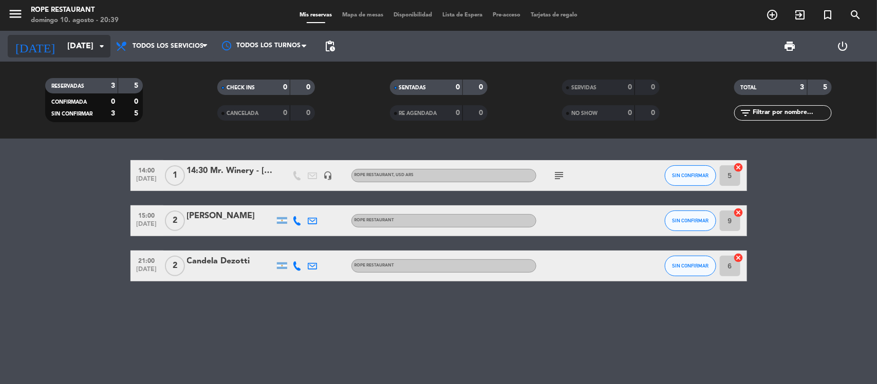
click at [78, 51] on input "[DATE]" at bounding box center [116, 46] width 108 height 20
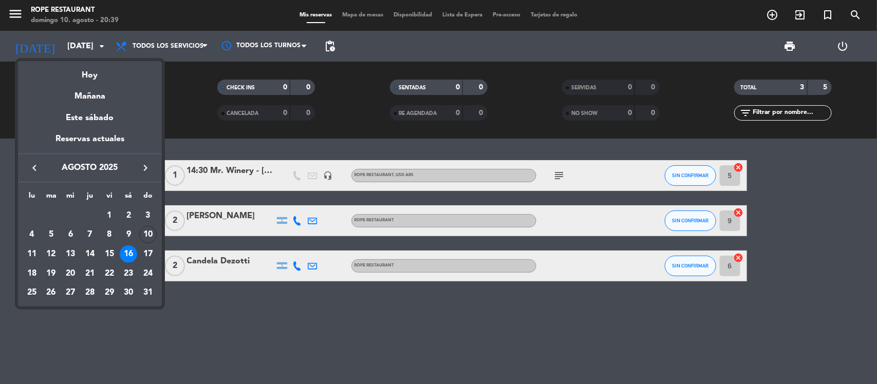
click at [558, 175] on div at bounding box center [438, 192] width 877 height 384
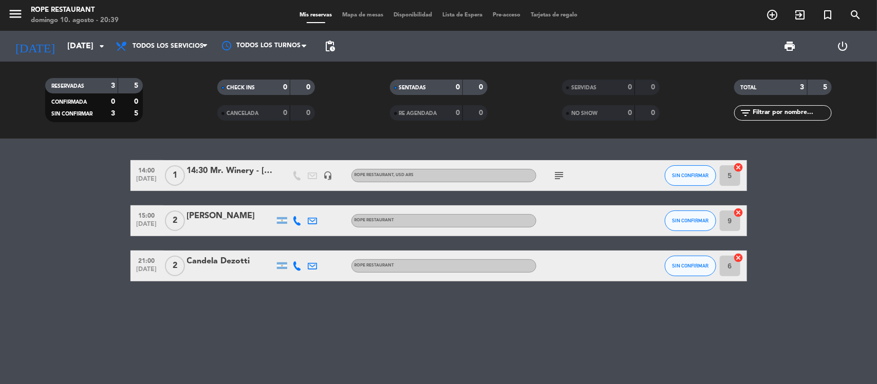
click at [558, 175] on icon "subject" at bounding box center [559, 175] width 12 height 12
click at [62, 37] on input "[DATE]" at bounding box center [116, 46] width 108 height 20
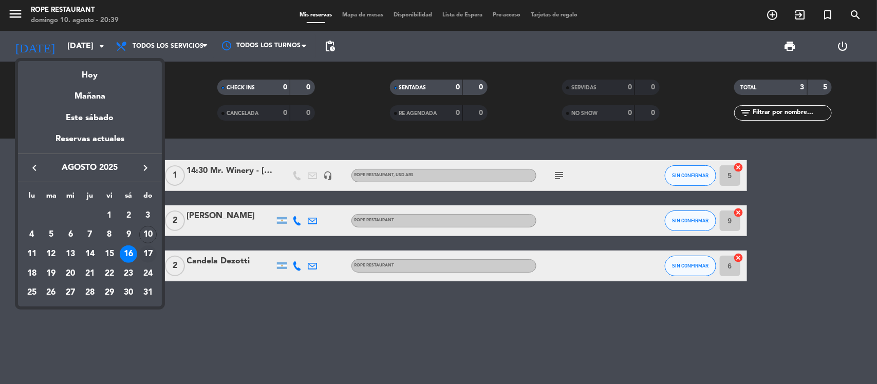
click at [145, 254] on div "17" at bounding box center [147, 253] width 17 height 17
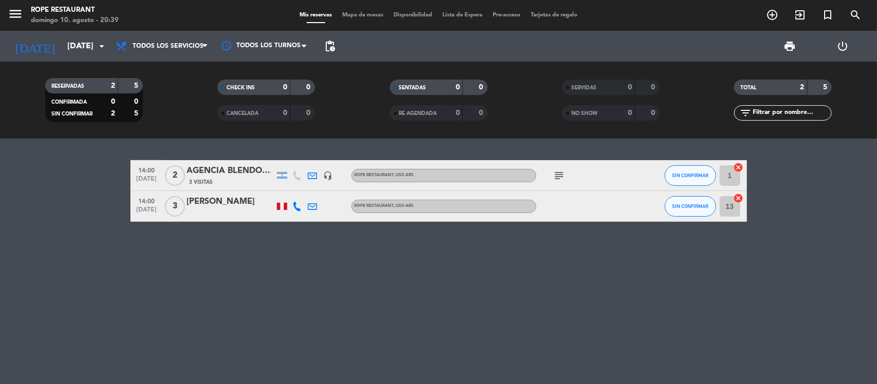
click at [555, 177] on icon "subject" at bounding box center [559, 175] width 12 height 12
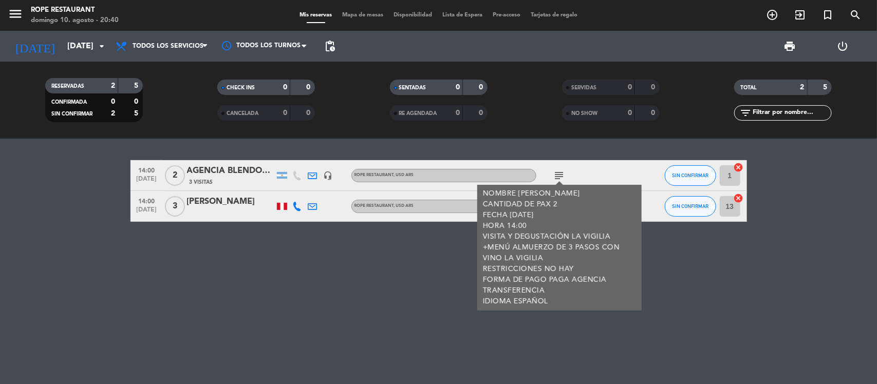
click at [375, 257] on div "14:00 [DATE] 2 AGENCIA BLENDOZA-[PERSON_NAME] 3 Visitas headset_mic ROPE RESTAU…" at bounding box center [438, 261] width 877 height 245
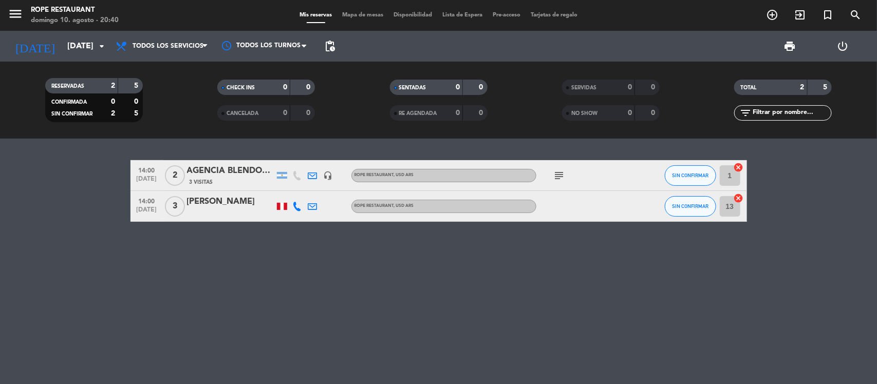
click at [68, 65] on div "RESERVADAS 2 5 CONFIRMADA 0 0 SIN CONFIRMAR 2 5 CHECK INS 0 0 CANCELADA 0 0 SEN…" at bounding box center [438, 100] width 877 height 77
click at [70, 56] on div "[DATE] [DATE] arrow_drop_down" at bounding box center [59, 46] width 103 height 23
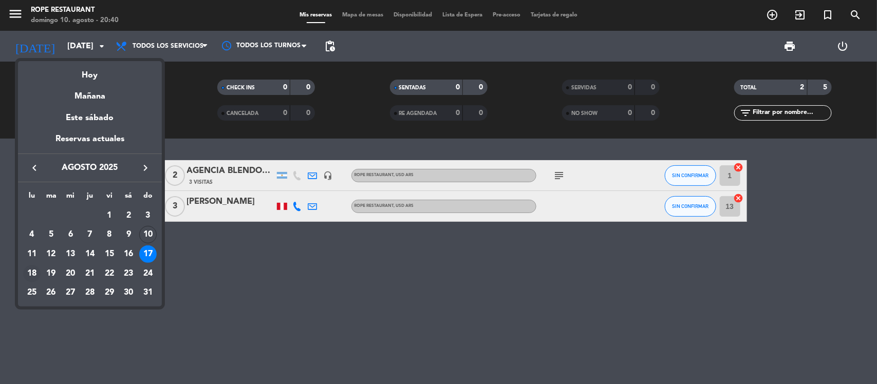
click at [37, 269] on div "18" at bounding box center [31, 273] width 17 height 17
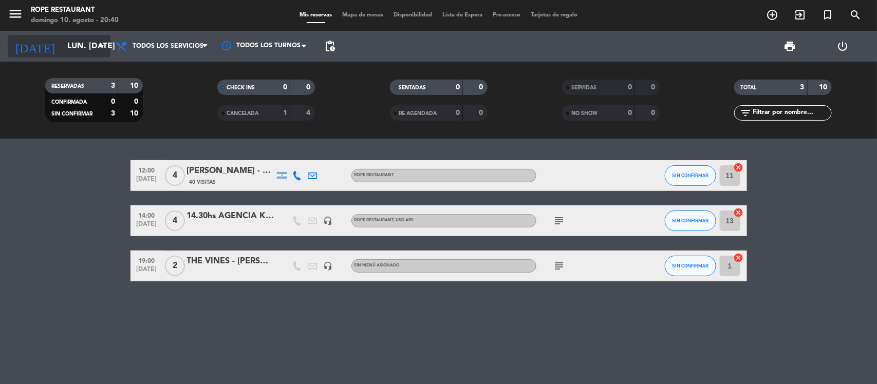
click at [86, 51] on input "lun. [DATE]" at bounding box center [116, 46] width 108 height 20
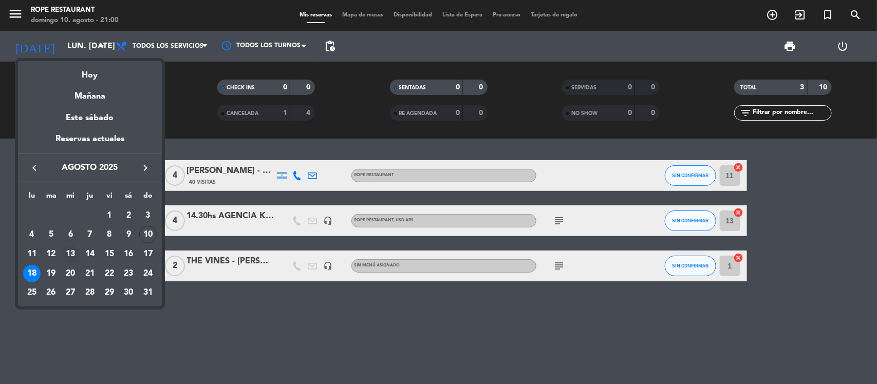
click at [69, 253] on div "13" at bounding box center [70, 253] width 17 height 17
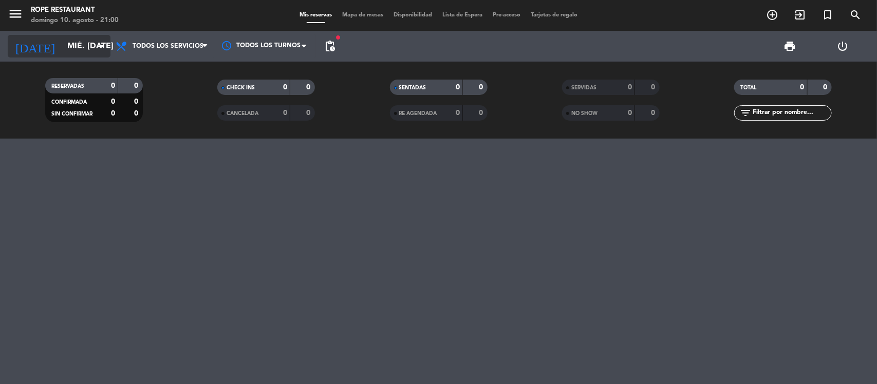
click at [103, 40] on icon "arrow_drop_down" at bounding box center [102, 46] width 12 height 12
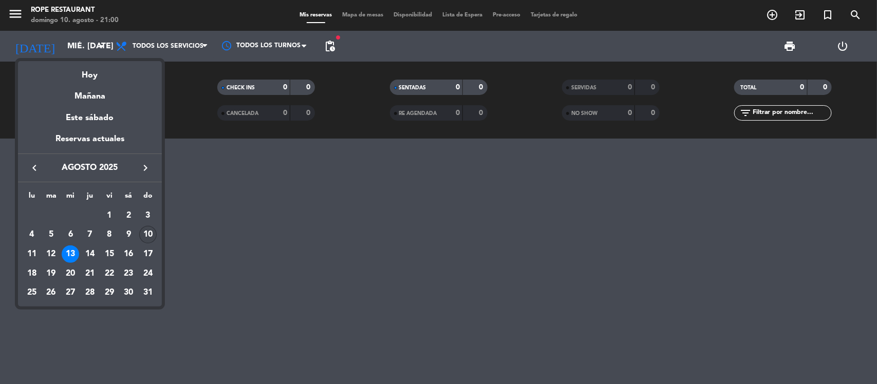
click at [150, 234] on div "10" at bounding box center [147, 234] width 17 height 17
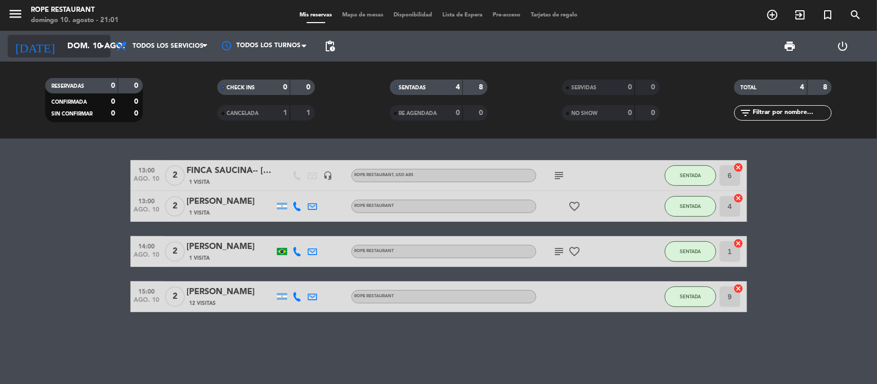
click at [73, 36] on input "dom. 10 ago." at bounding box center [116, 46] width 108 height 20
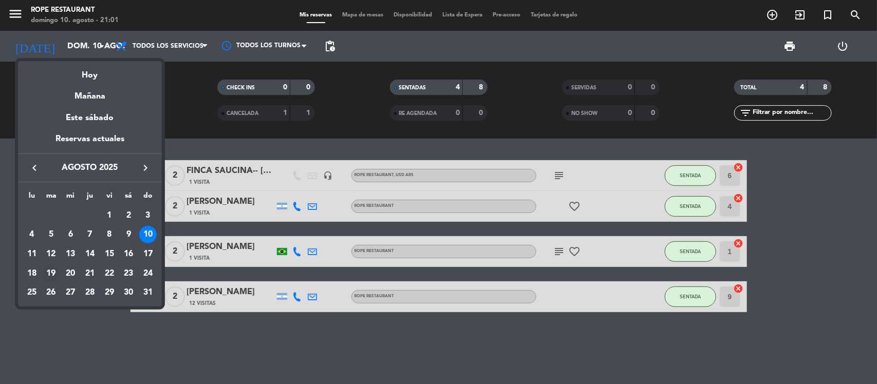
click at [50, 278] on div "19" at bounding box center [51, 273] width 17 height 17
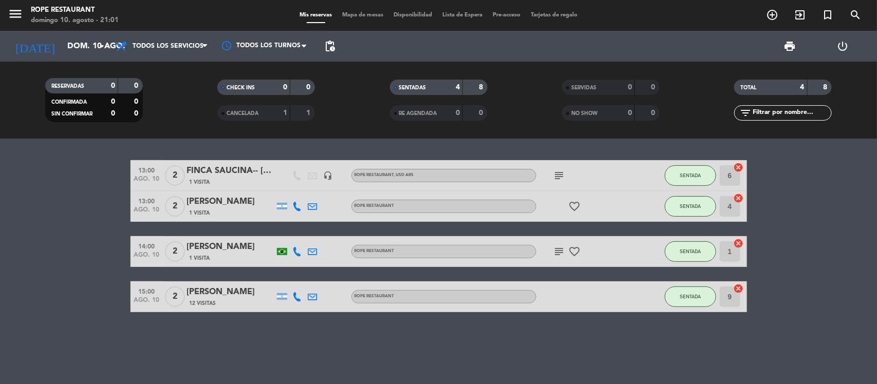
type input "[DATE] ago."
